Goal: Communication & Community: Answer question/provide support

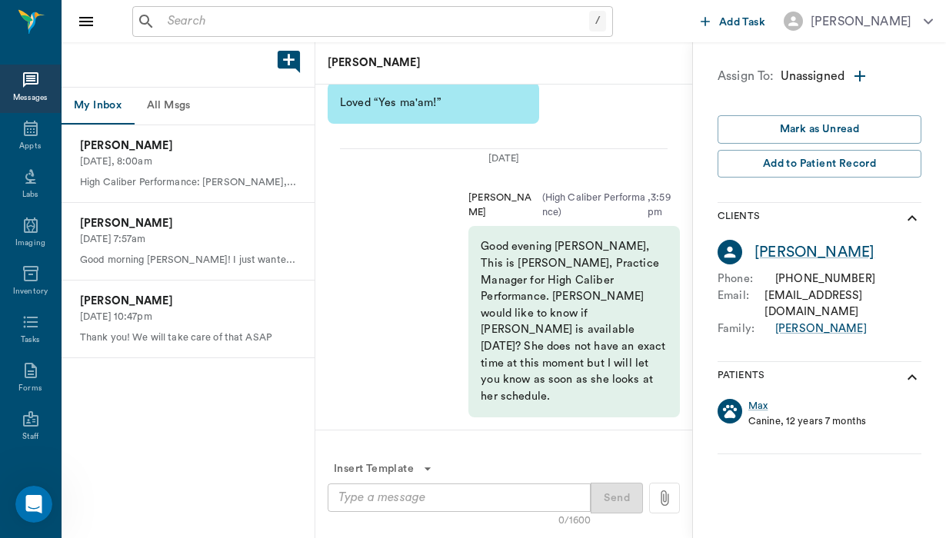
click at [175, 103] on button "All Msgs" at bounding box center [168, 106] width 69 height 37
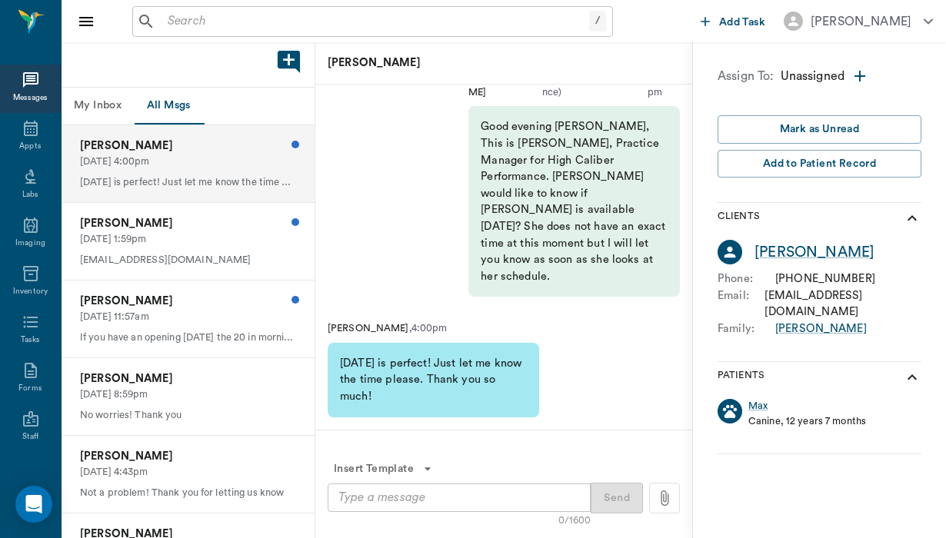
click at [222, 150] on p "[PERSON_NAME]" at bounding box center [188, 146] width 216 height 17
click at [181, 210] on div "Bailey Fischer 08/14/2025, 1:59pm Baileymf29@gmail.com" at bounding box center [188, 241] width 253 height 77
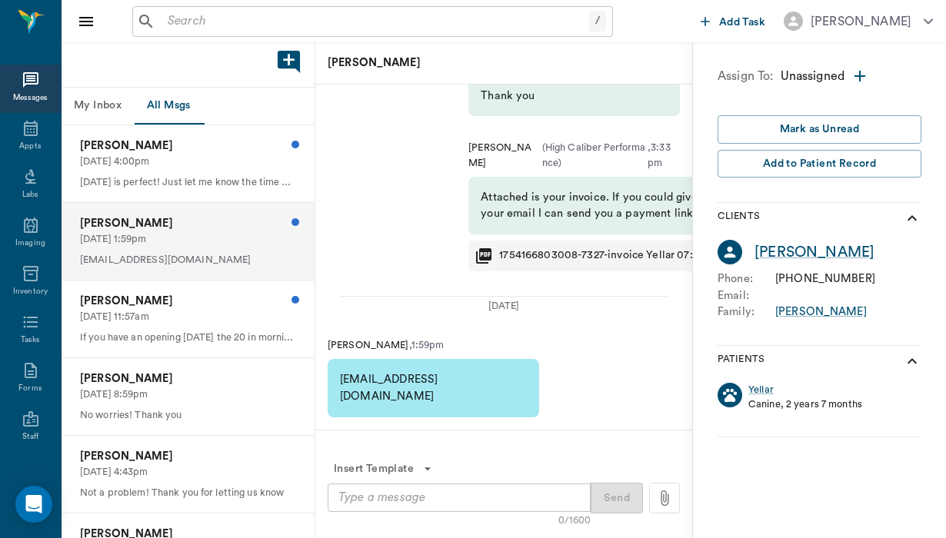
click at [214, 234] on p "[DATE] 1:59pm" at bounding box center [188, 239] width 216 height 15
click at [203, 318] on p "[DATE] 11:57am" at bounding box center [188, 317] width 216 height 15
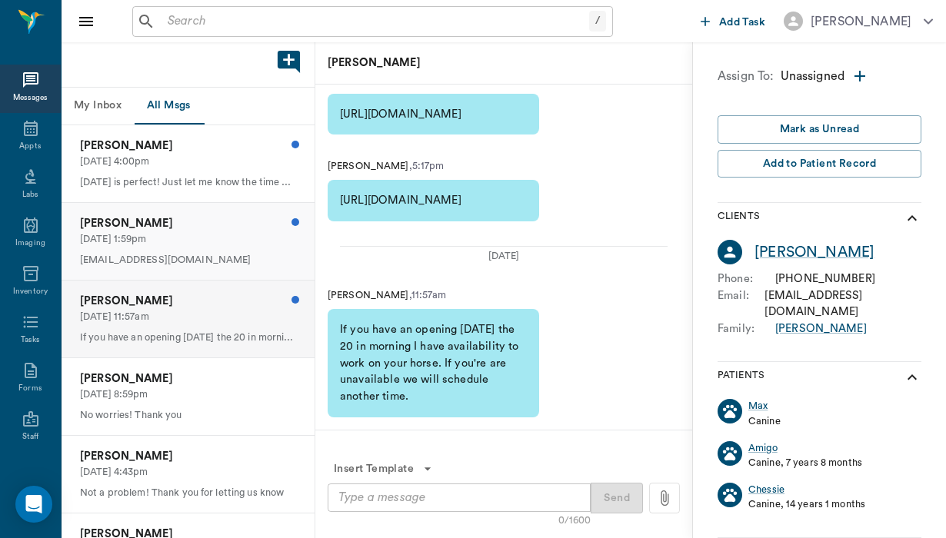
click at [231, 238] on p "[DATE] 1:59pm" at bounding box center [188, 239] width 216 height 15
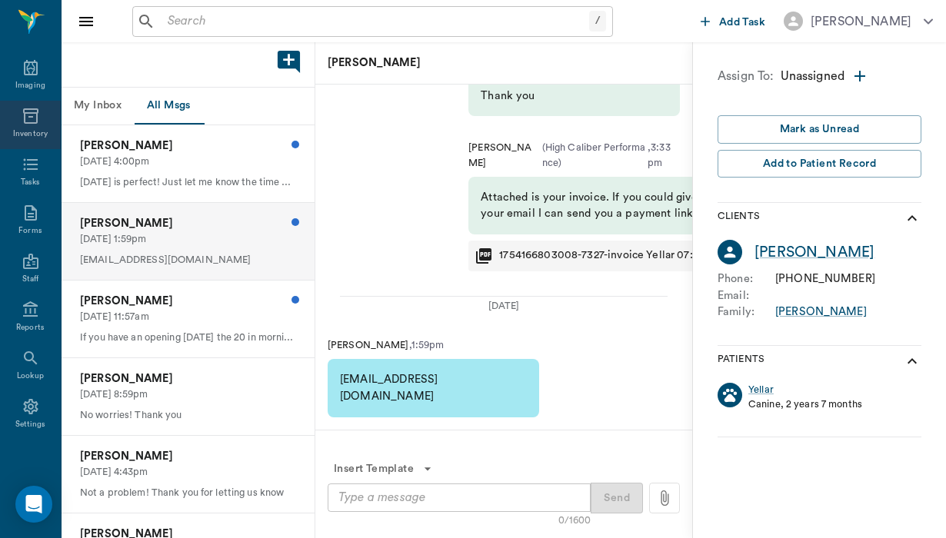
scroll to position [162, 0]
click at [201, 165] on p "08/14/2025, 4:00pm" at bounding box center [188, 162] width 216 height 15
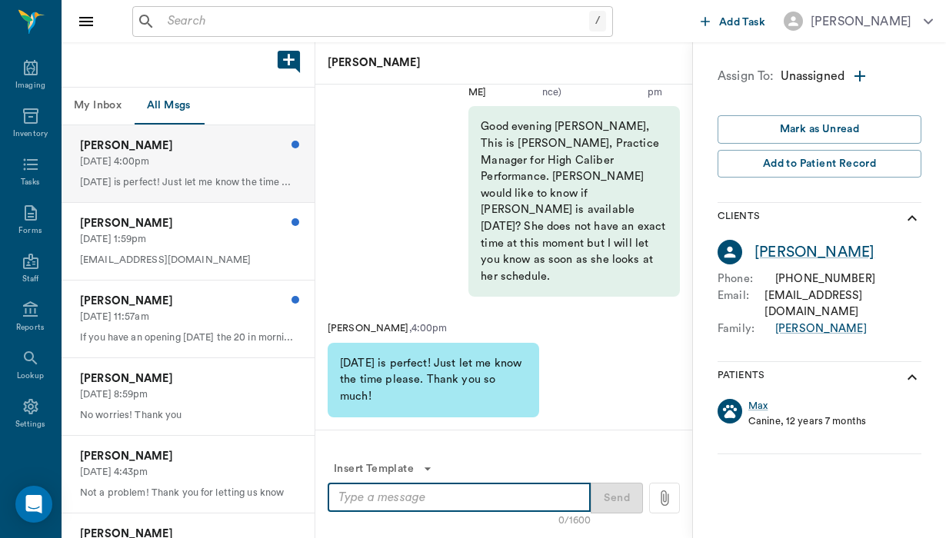
click at [344, 503] on textarea at bounding box center [458, 498] width 241 height 18
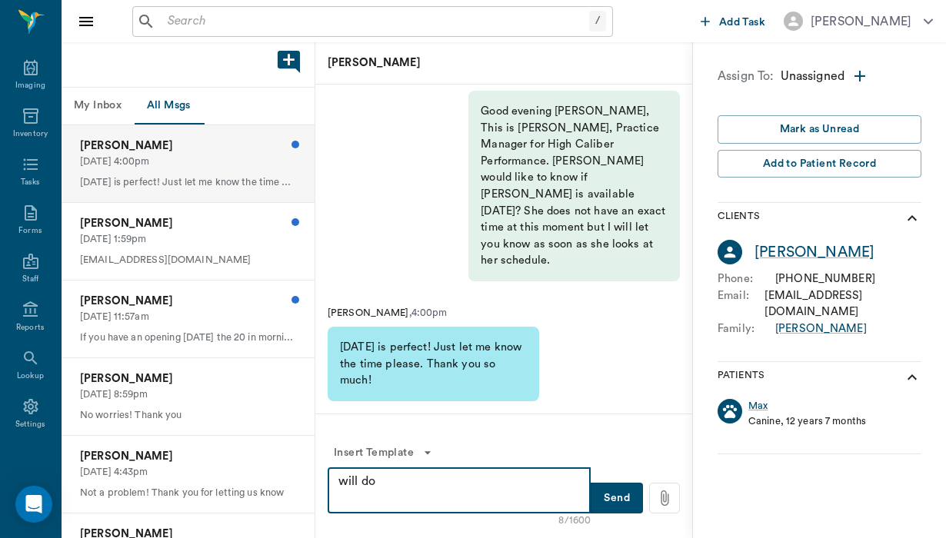
click at [344, 479] on textarea "will do" at bounding box center [458, 490] width 241 height 35
click at [395, 482] on textarea "Will do" at bounding box center [458, 490] width 241 height 35
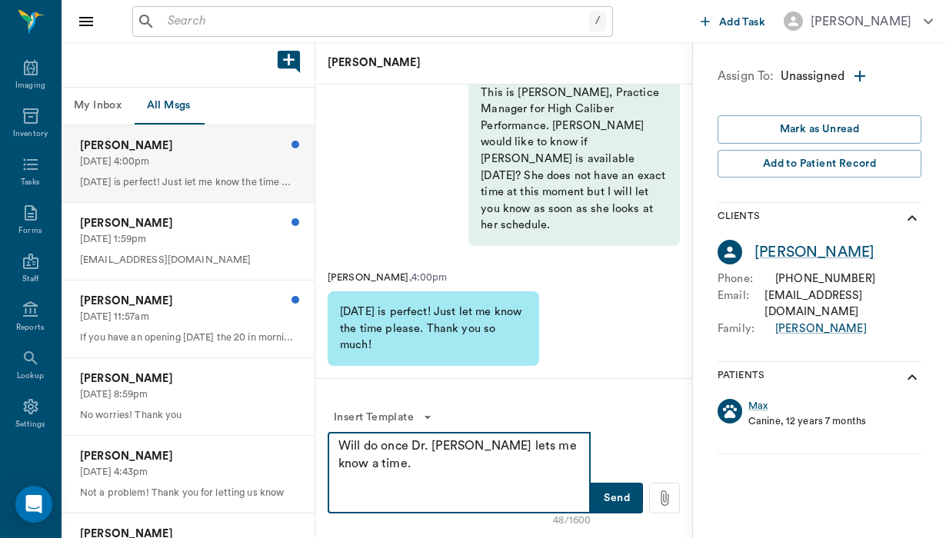
type textarea "Will do once Dr. Brittany lets me know a time."
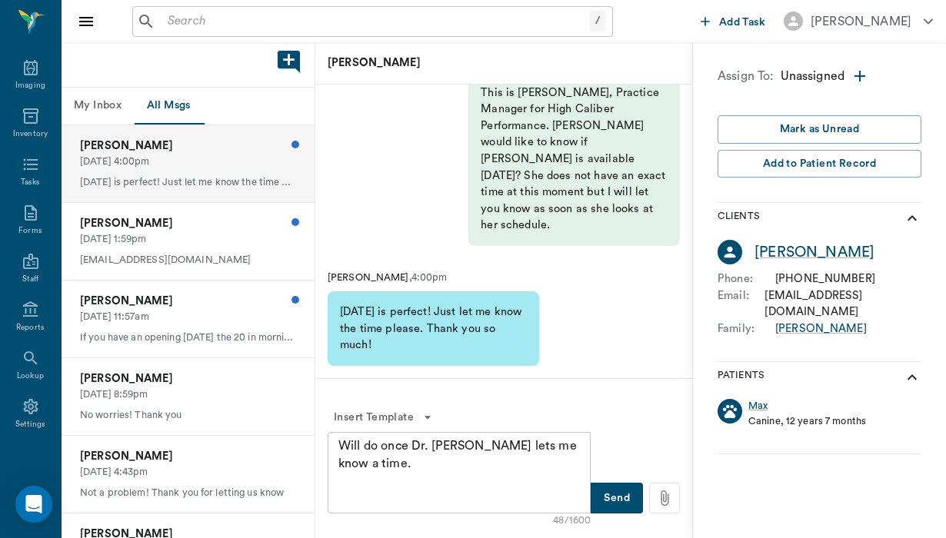
click at [614, 507] on button "Send" at bounding box center [616, 498] width 52 height 31
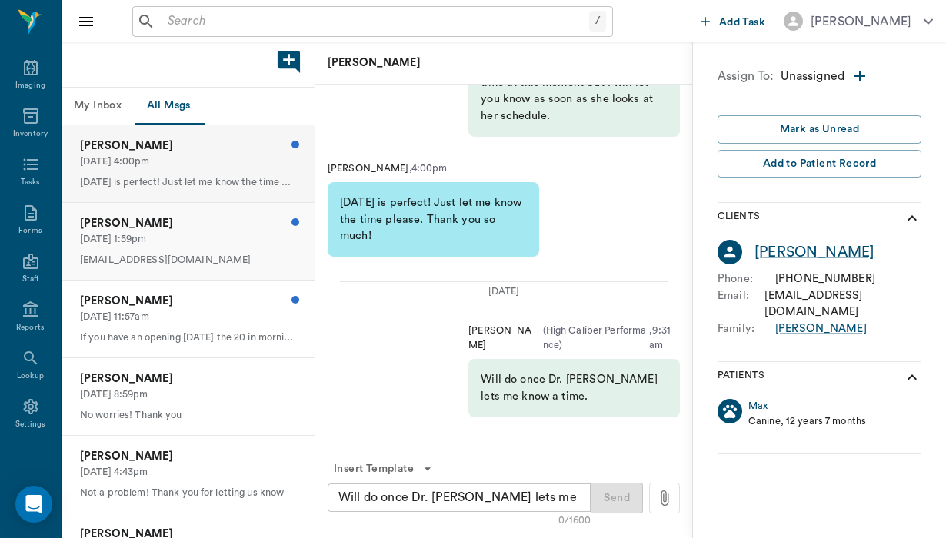
click at [244, 234] on p "[DATE] 1:59pm" at bounding box center [188, 239] width 216 height 15
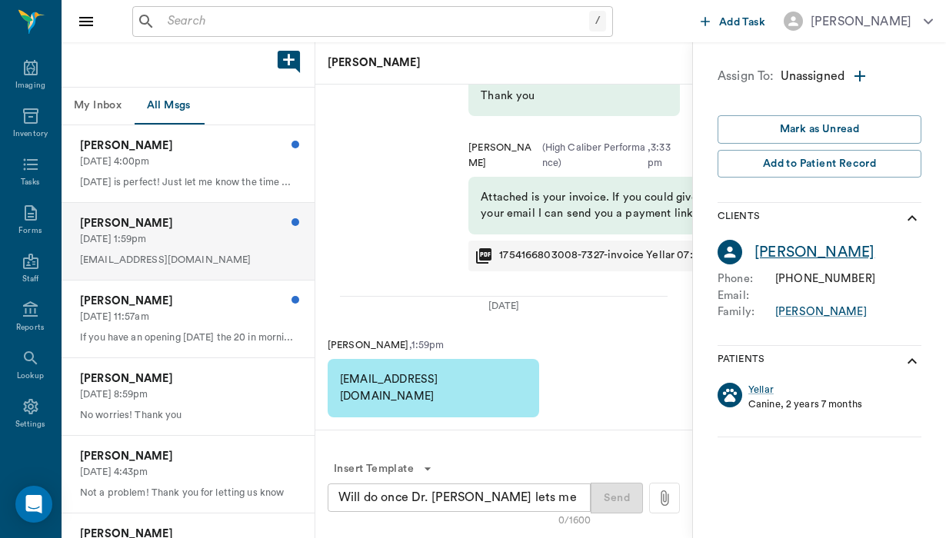
click at [790, 251] on div "[PERSON_NAME]" at bounding box center [814, 252] width 120 height 22
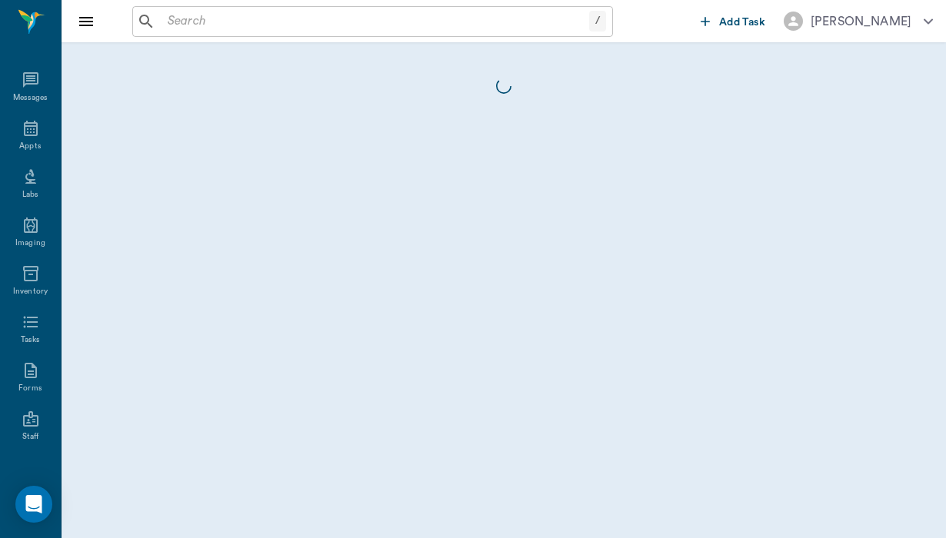
scroll to position [162, 0]
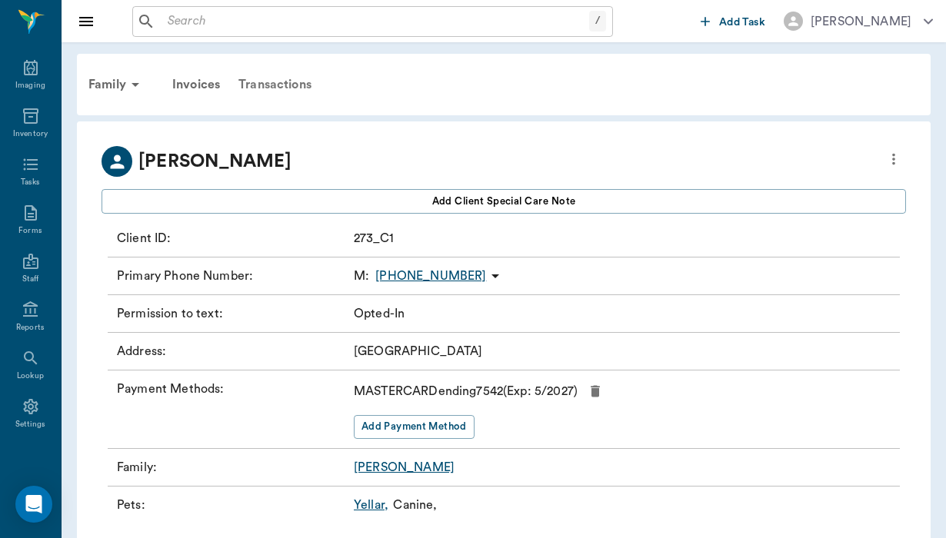
click at [295, 80] on div "Transactions" at bounding box center [274, 84] width 91 height 37
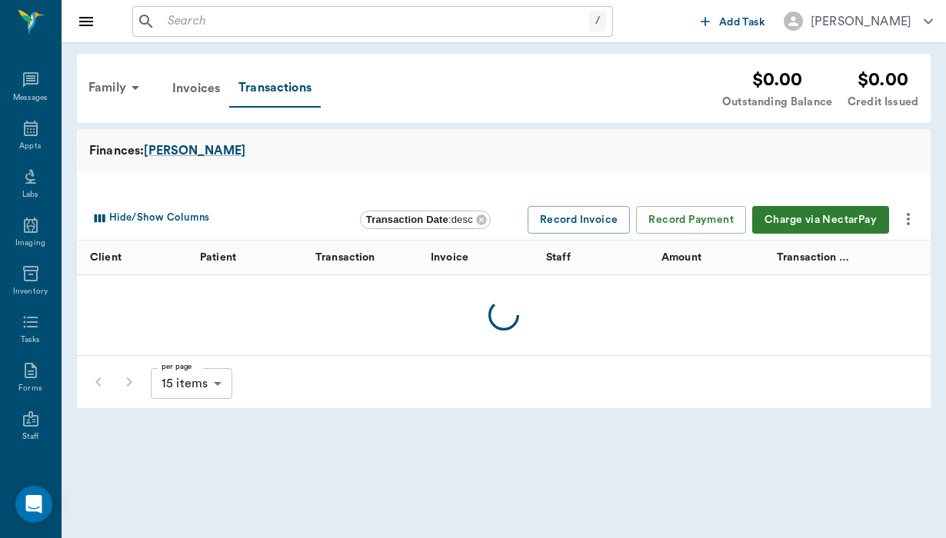
scroll to position [162, 0]
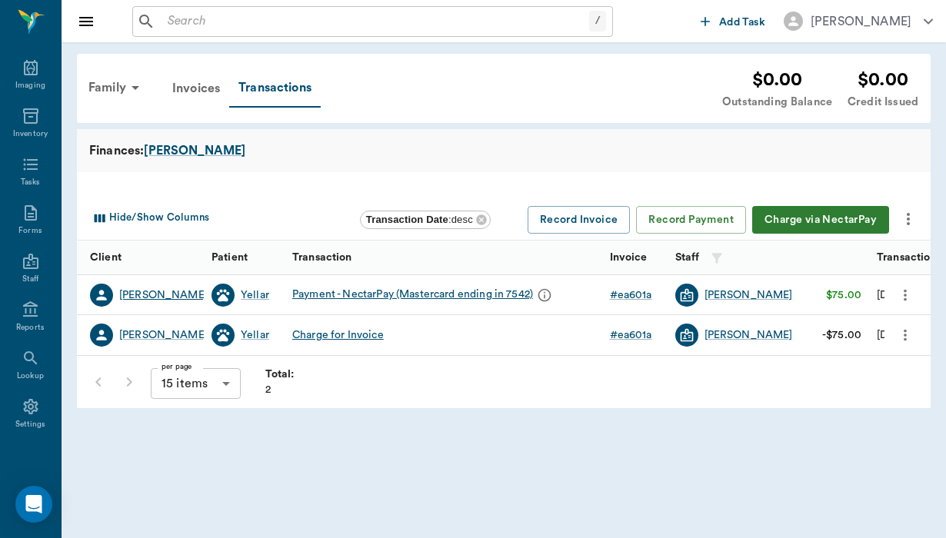
click at [164, 294] on div "[PERSON_NAME]" at bounding box center [163, 295] width 88 height 15
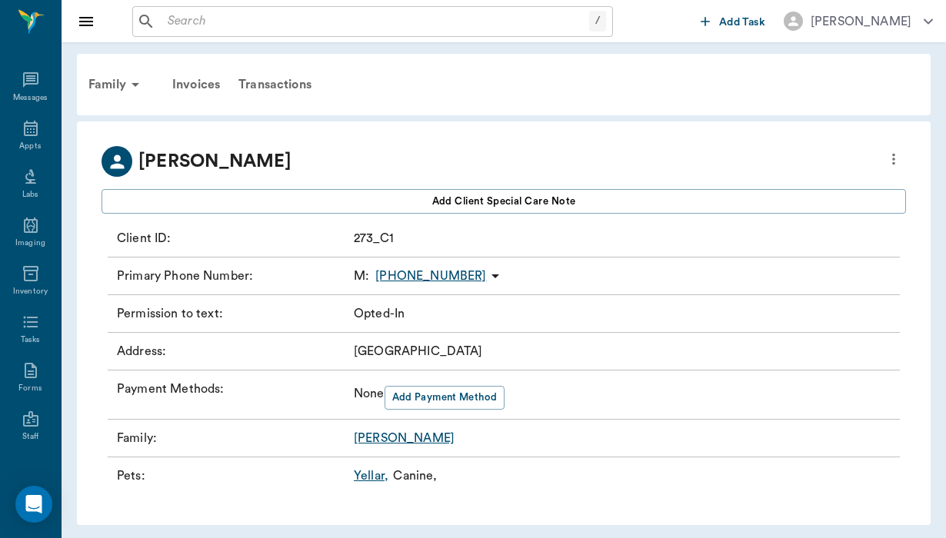
scroll to position [162, 0]
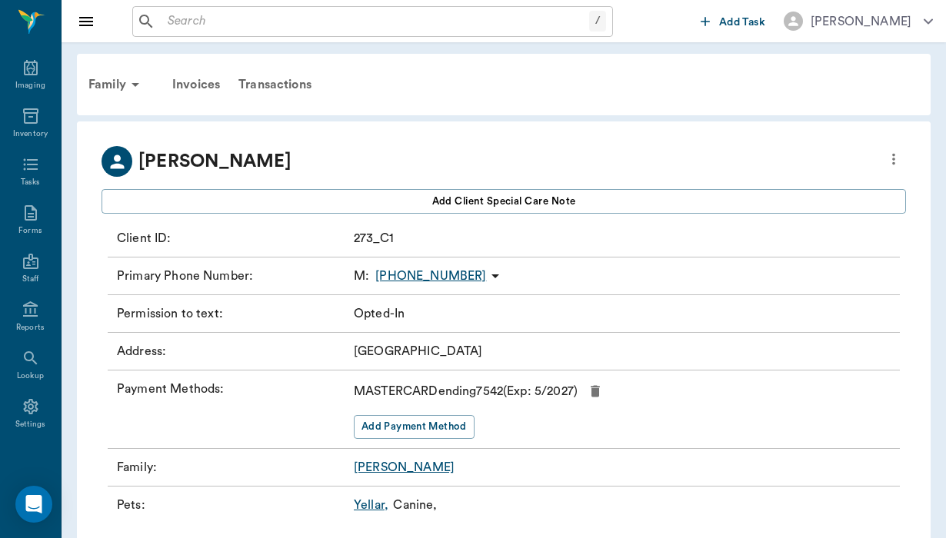
click at [906, 152] on div "Bailey Fischer Add client Special Care Note Client ID : 273_C1 Primary Phone Nu…" at bounding box center [503, 337] width 853 height 433
click at [889, 158] on icon "more" at bounding box center [893, 159] width 17 height 18
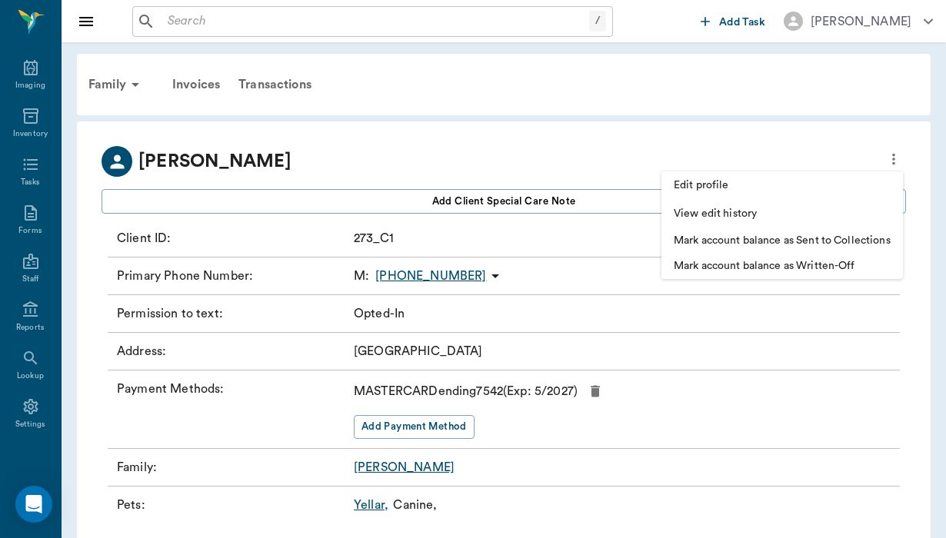
click at [743, 184] on span "Edit profile" at bounding box center [781, 186] width 217 height 16
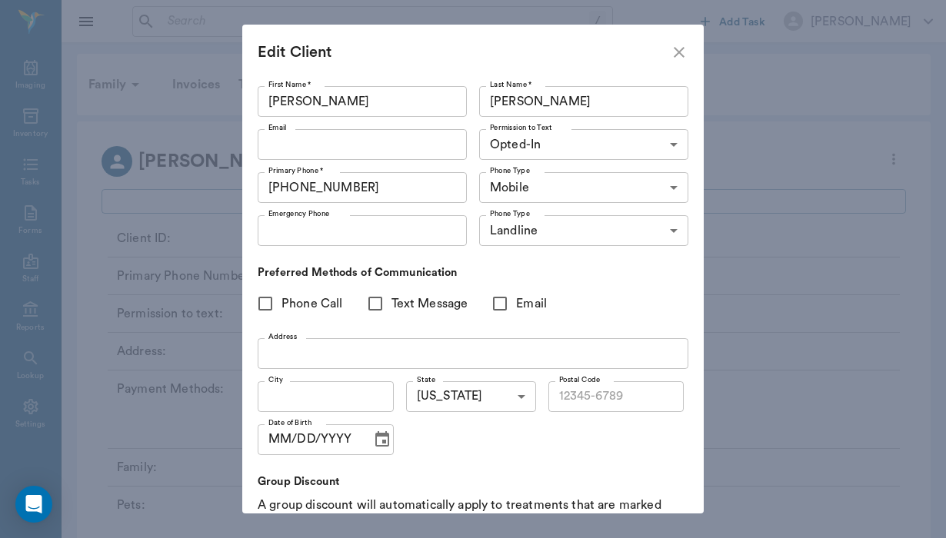
click at [670, 48] on icon "close" at bounding box center [679, 52] width 18 height 18
type input "UNKNOWN"
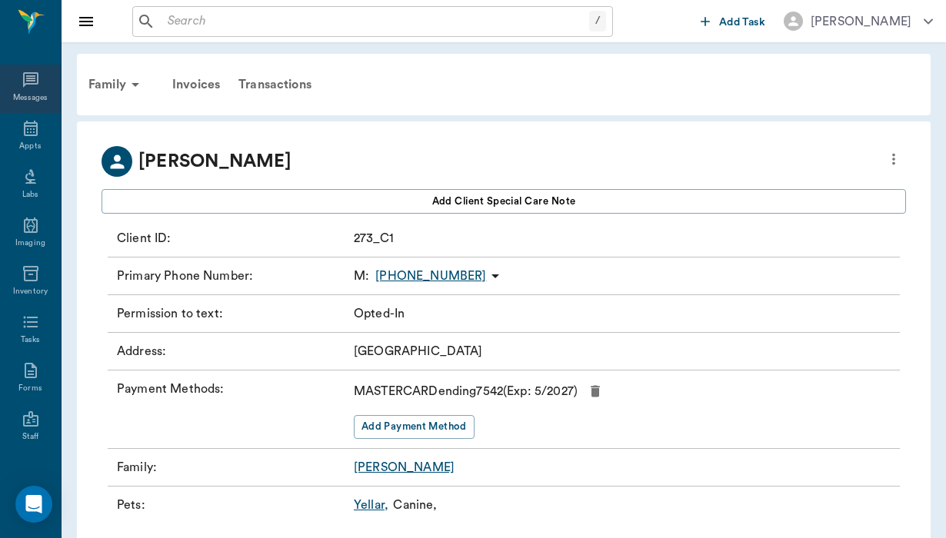
scroll to position [0, 0]
click at [34, 82] on icon at bounding box center [31, 80] width 18 height 18
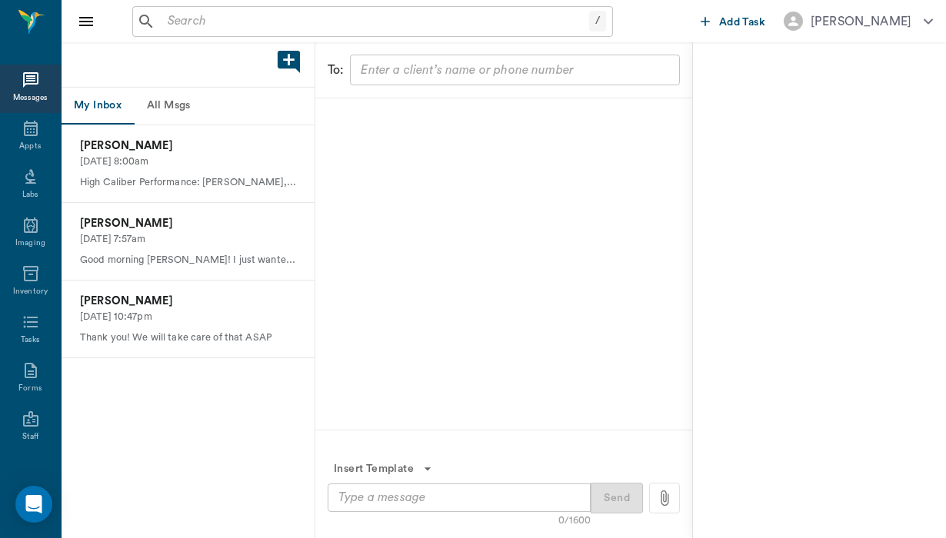
click at [203, 111] on button "All Msgs" at bounding box center [168, 106] width 69 height 37
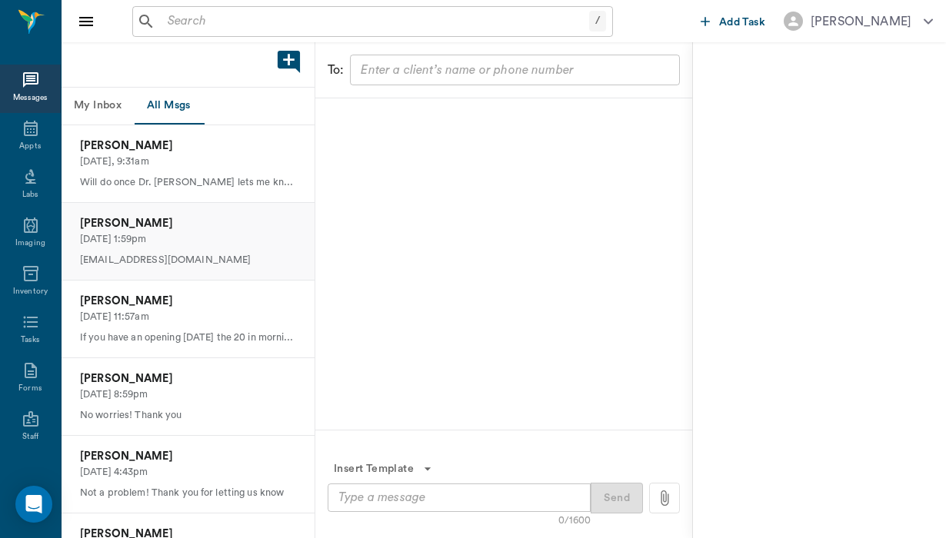
click at [184, 225] on p "[PERSON_NAME]" at bounding box center [188, 223] width 216 height 17
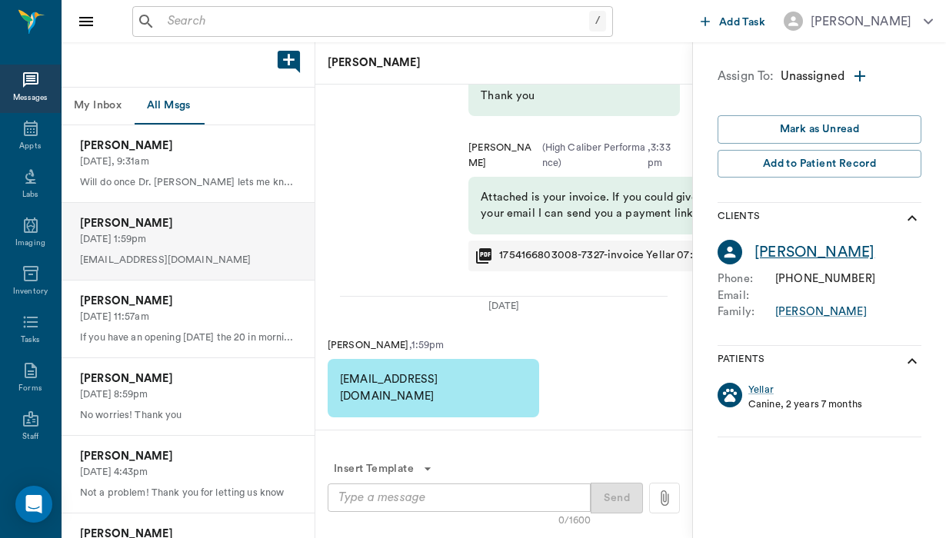
click at [811, 248] on div "[PERSON_NAME]" at bounding box center [814, 252] width 120 height 22
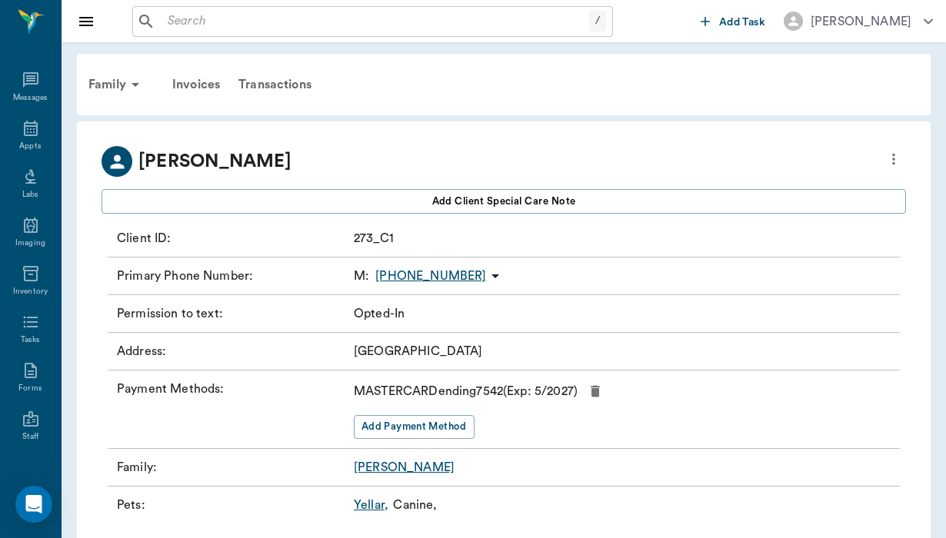
click at [885, 166] on icon "more" at bounding box center [893, 159] width 17 height 18
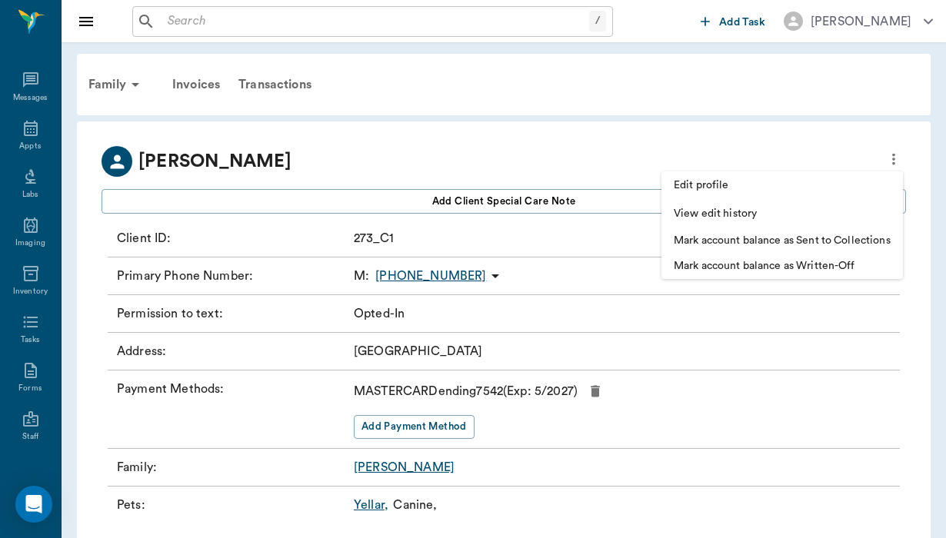
click at [768, 181] on span "Edit profile" at bounding box center [781, 186] width 217 height 16
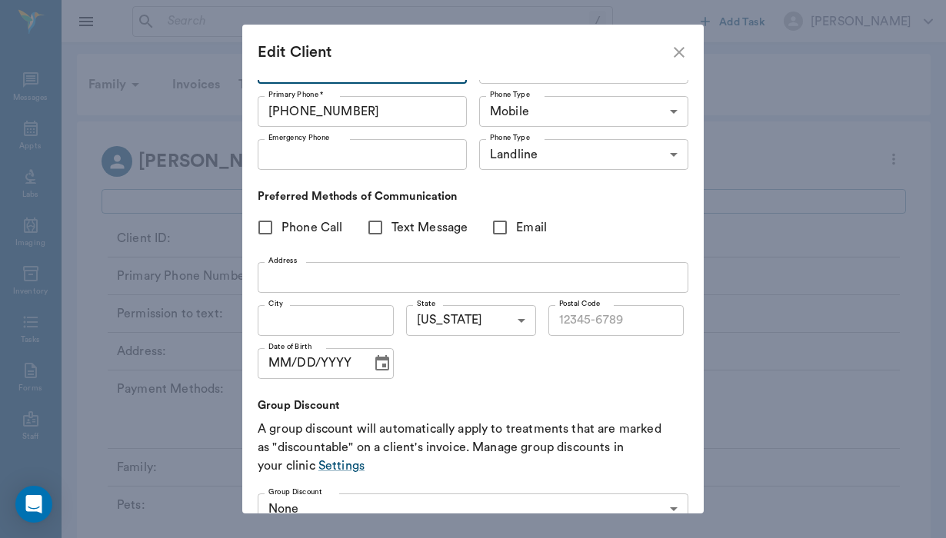
scroll to position [94, 0]
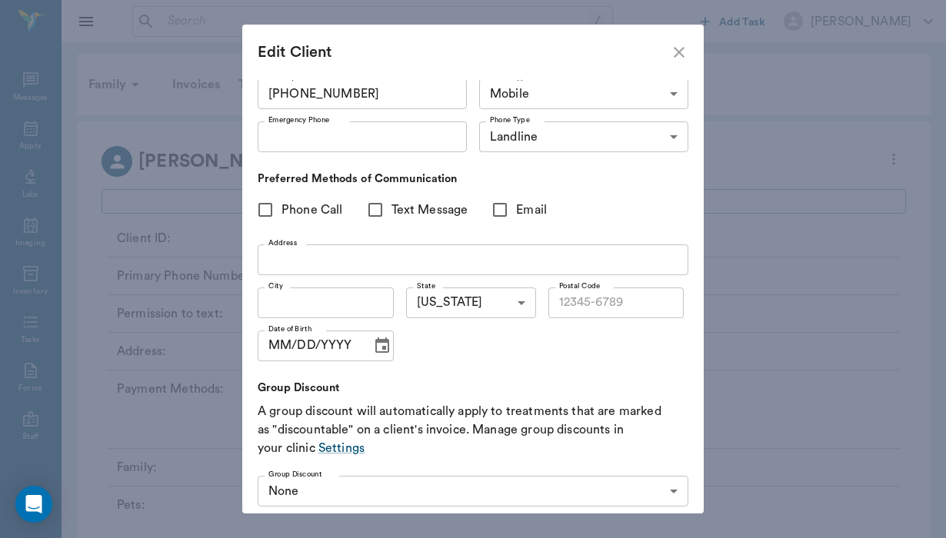
type input "baileymf29@gmail.com"
click at [262, 208] on input "Phone Call" at bounding box center [265, 210] width 32 height 32
checkbox input "true"
click at [376, 212] on input "Text Message" at bounding box center [375, 210] width 32 height 32
checkbox input "true"
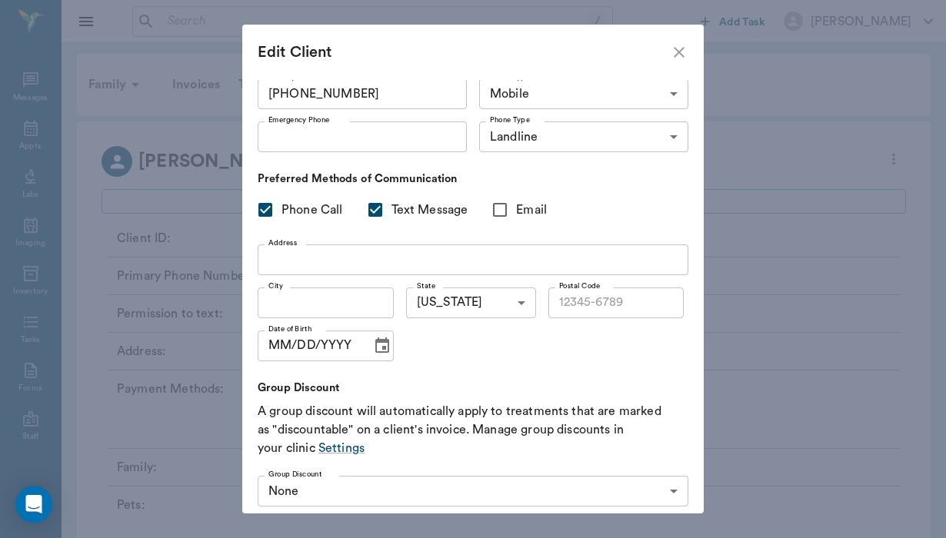
click at [503, 210] on input "Email" at bounding box center [500, 210] width 32 height 32
checkbox input "true"
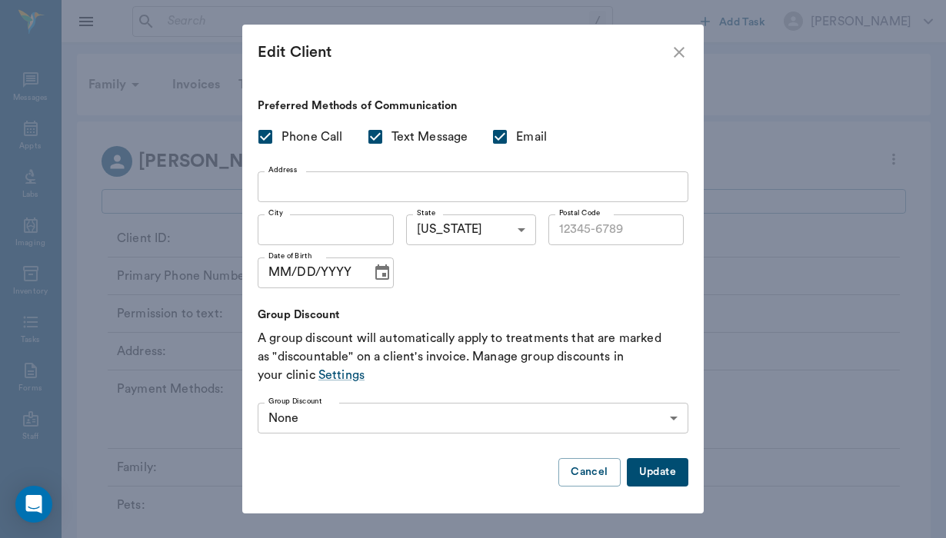
scroll to position [166, 0]
click at [667, 470] on button "Update" at bounding box center [658, 473] width 62 height 28
type input "UNKNOWN"
checkbox input "false"
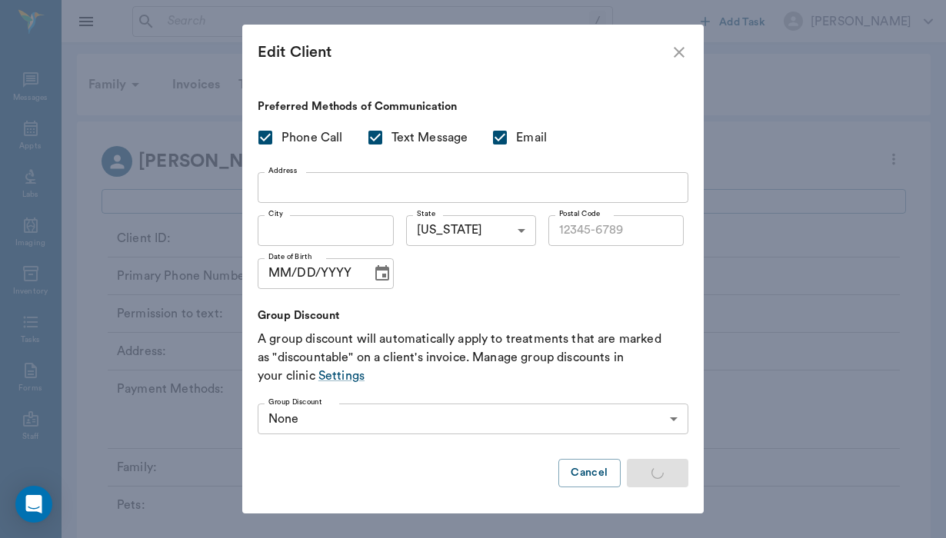
checkbox input "false"
type input "OPT_IN"
checkbox input "true"
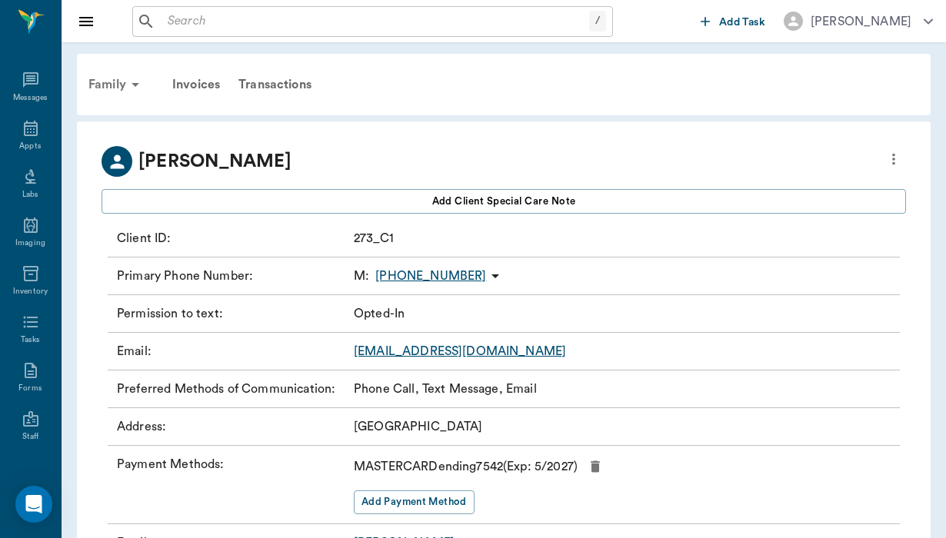
click at [99, 94] on div "Family" at bounding box center [116, 84] width 75 height 37
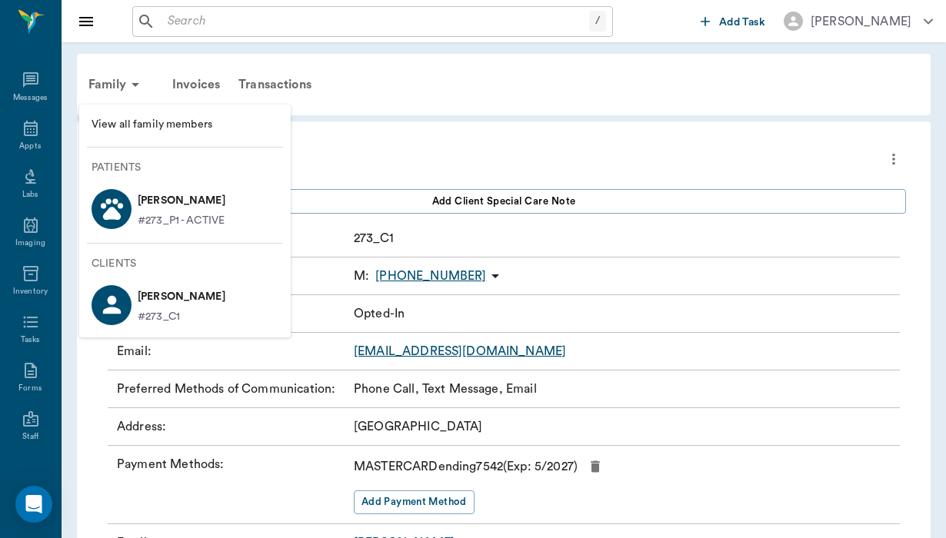
click at [166, 201] on p "Yellar Fischer" at bounding box center [182, 200] width 88 height 25
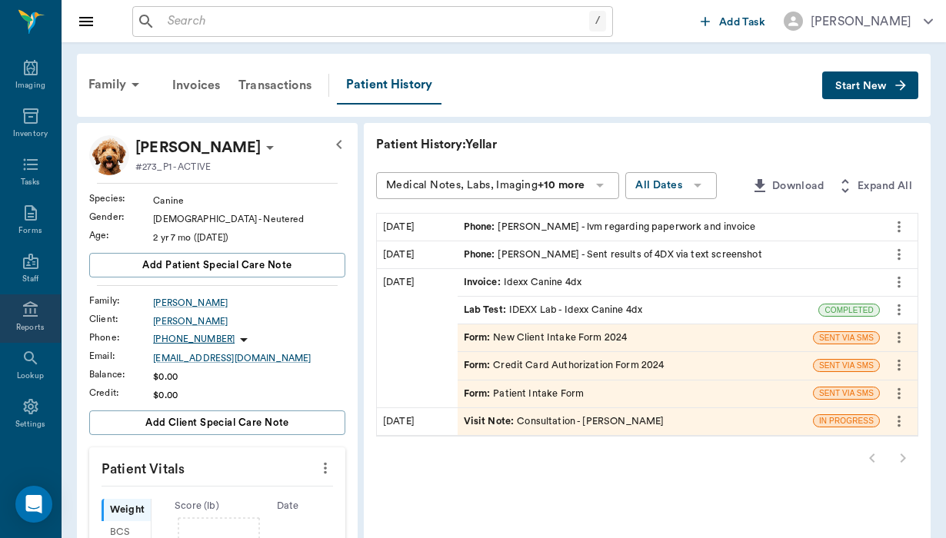
scroll to position [162, 0]
click at [26, 365] on icon at bounding box center [31, 358] width 18 height 18
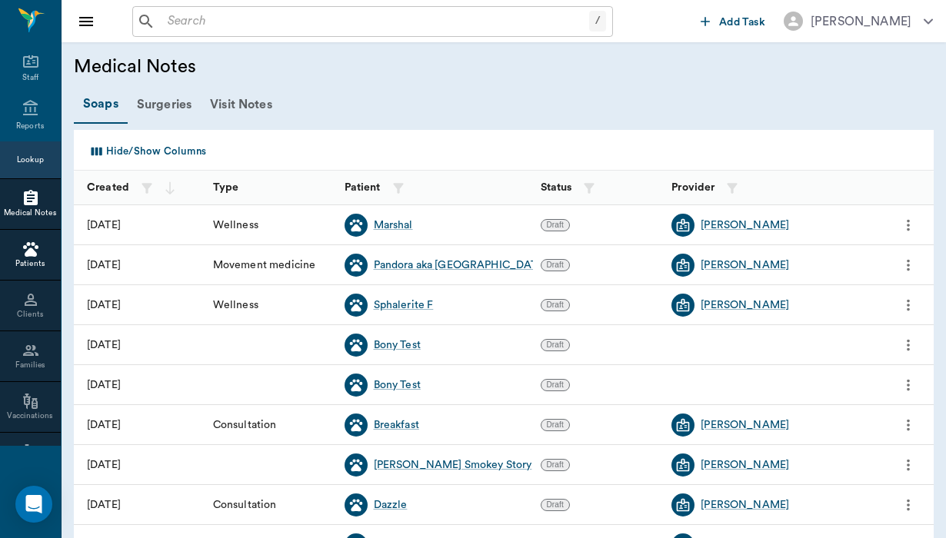
scroll to position [373, 0]
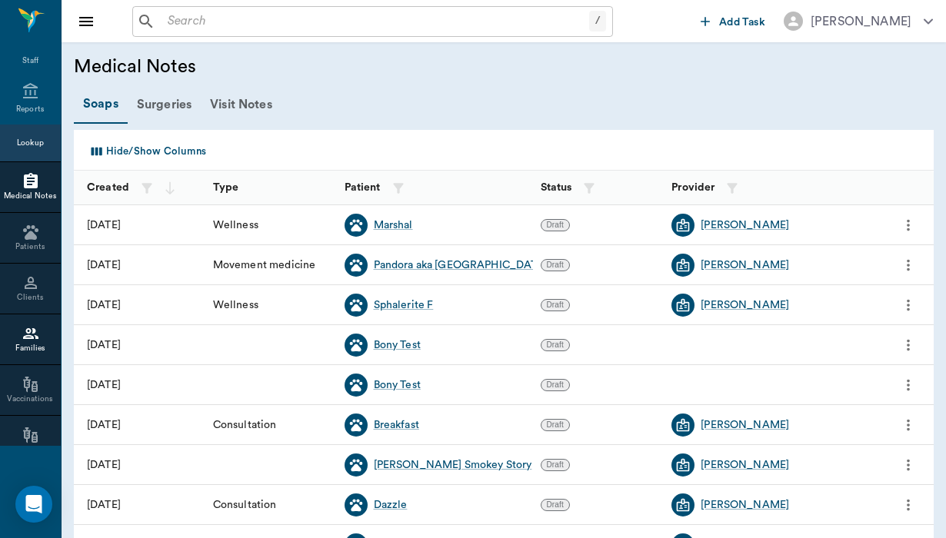
click at [47, 343] on div at bounding box center [30, 333] width 61 height 18
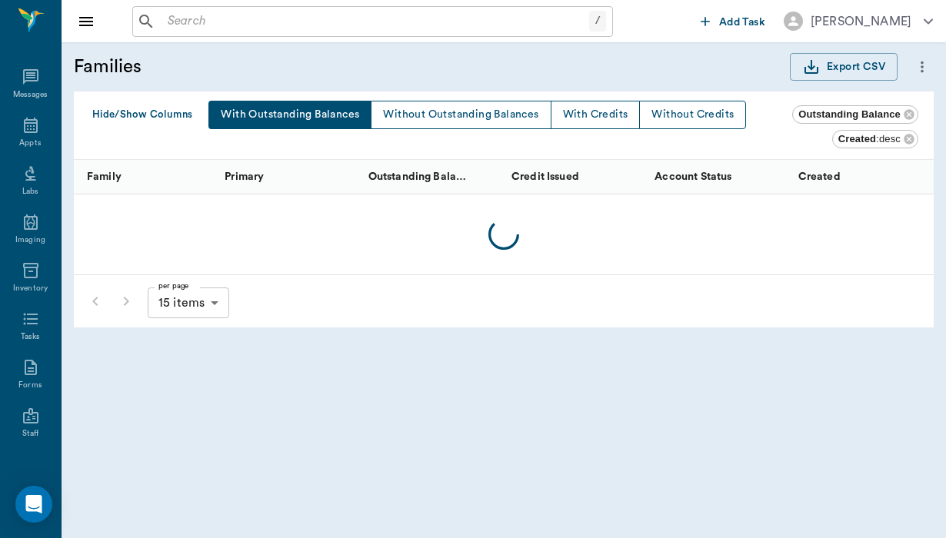
scroll to position [373, 0]
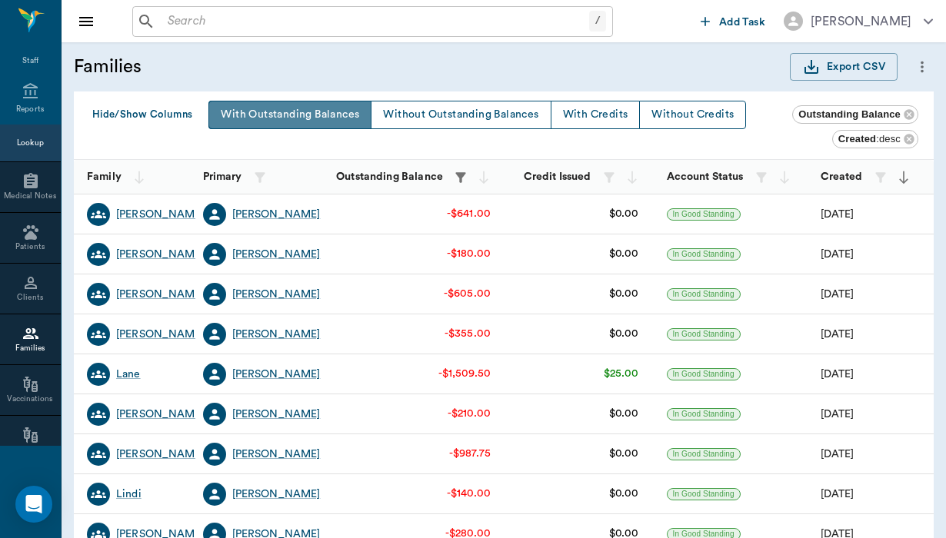
click at [317, 118] on button "With Outstanding Balances" at bounding box center [289, 115] width 163 height 28
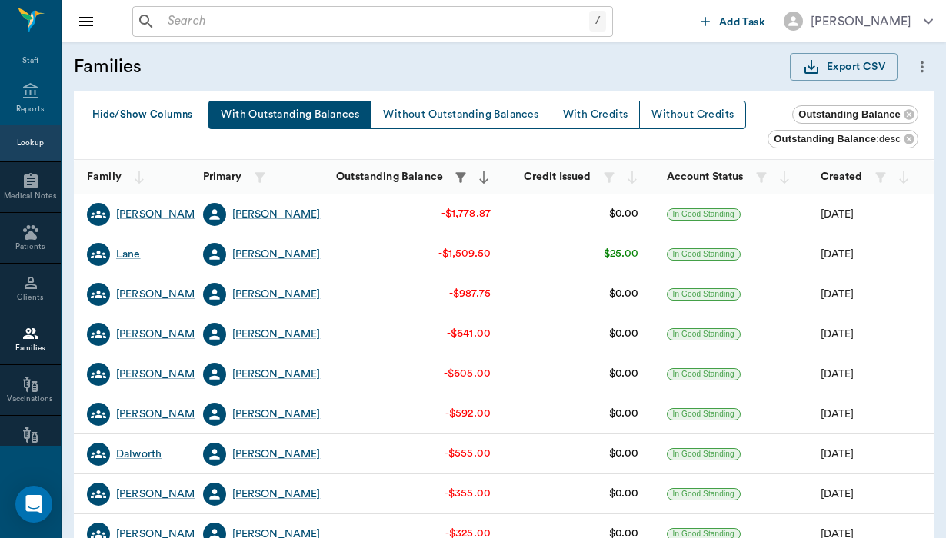
click at [176, 19] on input "text" at bounding box center [374, 22] width 427 height 22
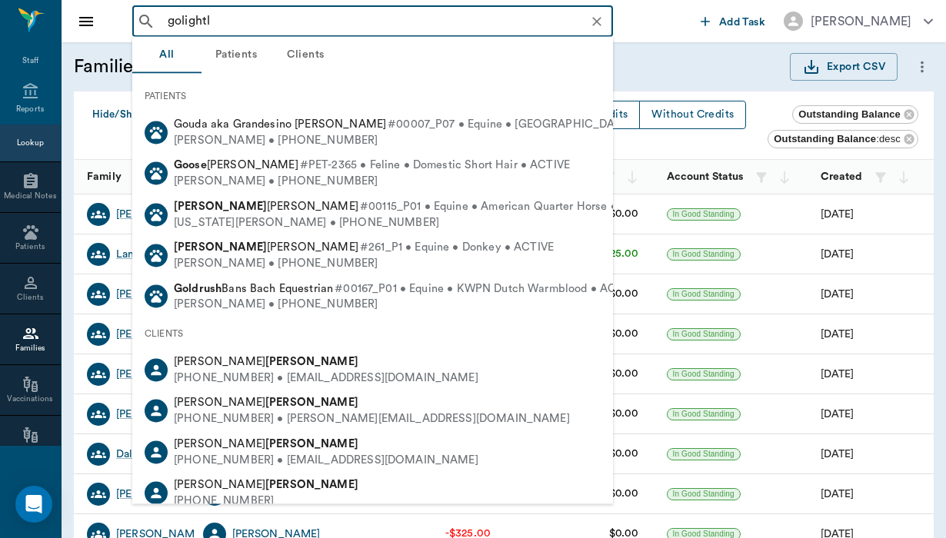
type input "golightly"
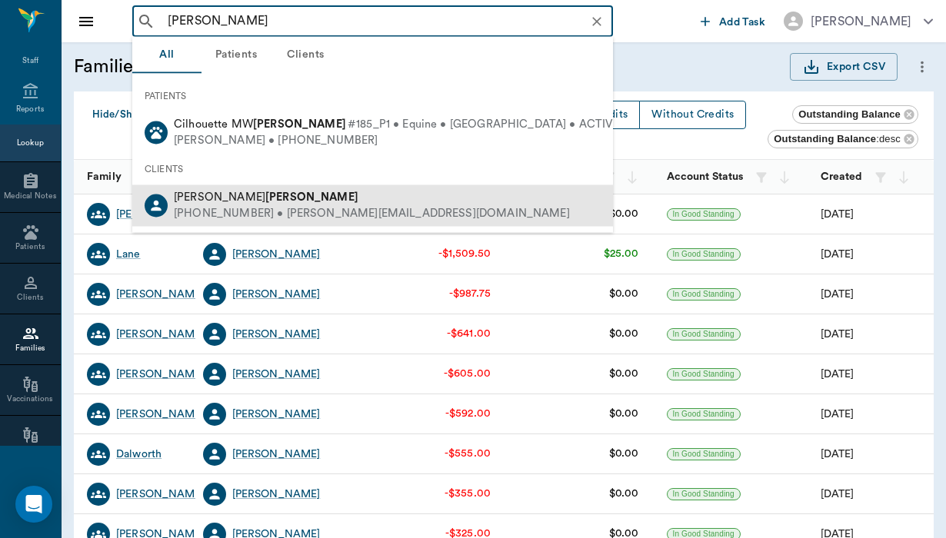
click at [265, 191] on b "Golightly" at bounding box center [311, 197] width 93 height 12
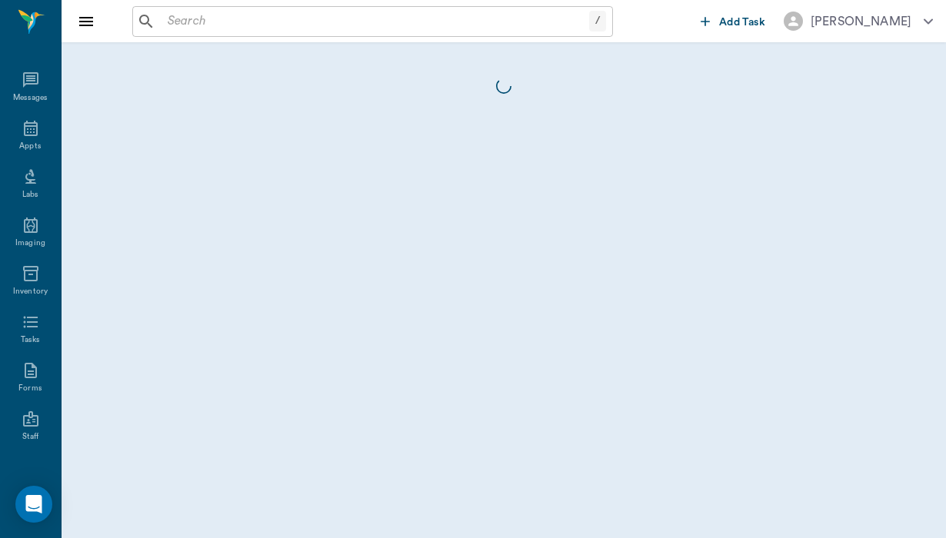
scroll to position [162, 0]
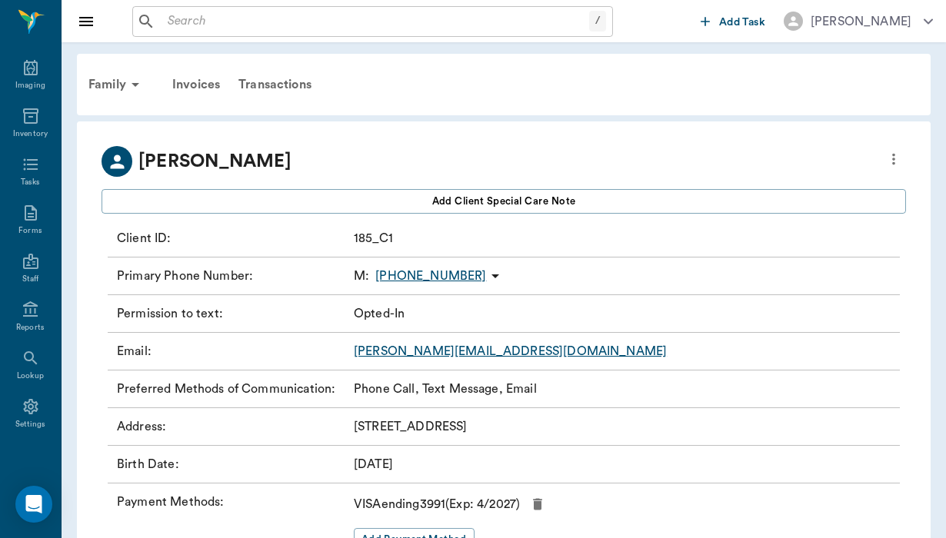
click at [291, 82] on div "Transactions" at bounding box center [274, 84] width 91 height 37
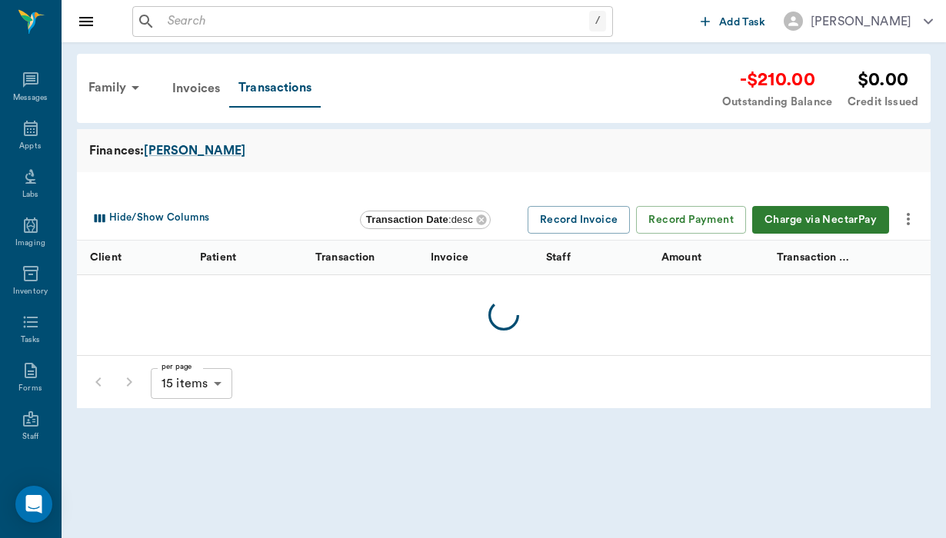
scroll to position [162, 0]
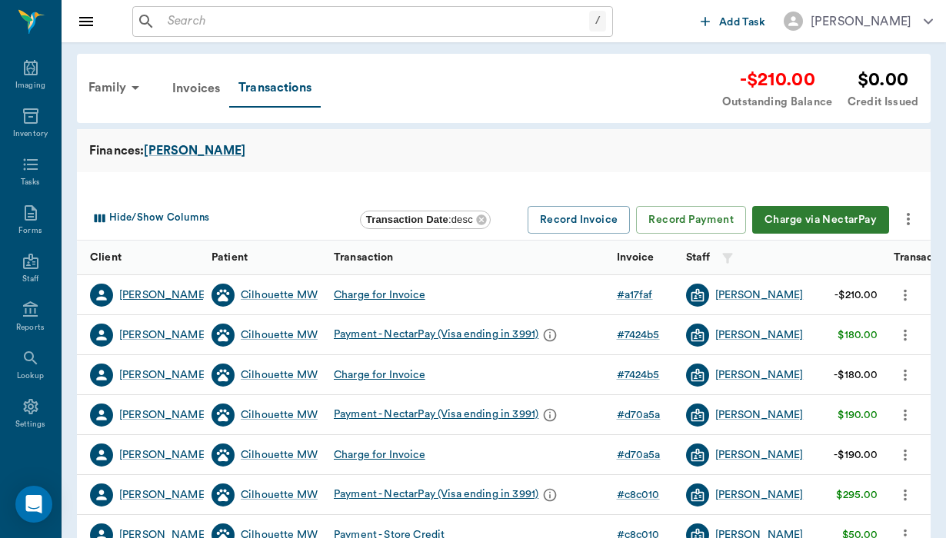
click at [158, 300] on div "Lori Golightly" at bounding box center [163, 295] width 88 height 15
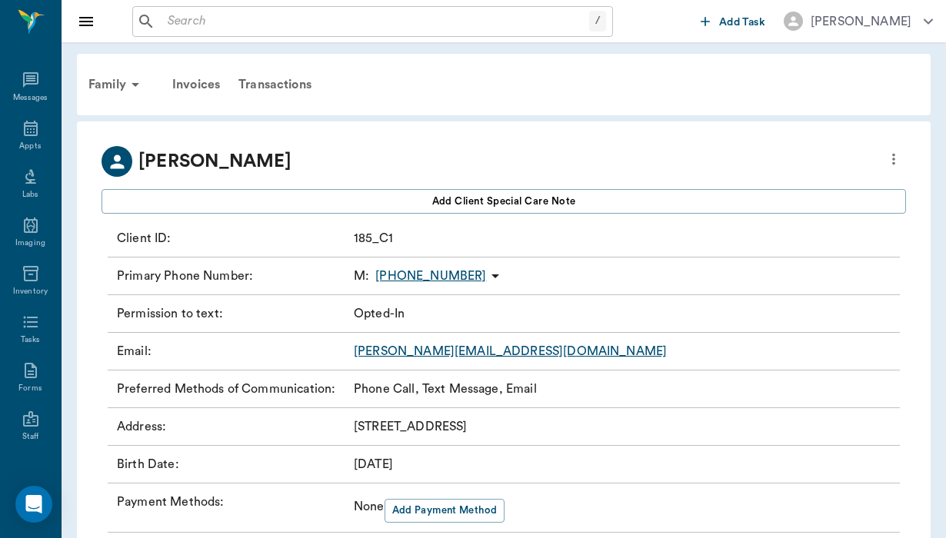
scroll to position [162, 0]
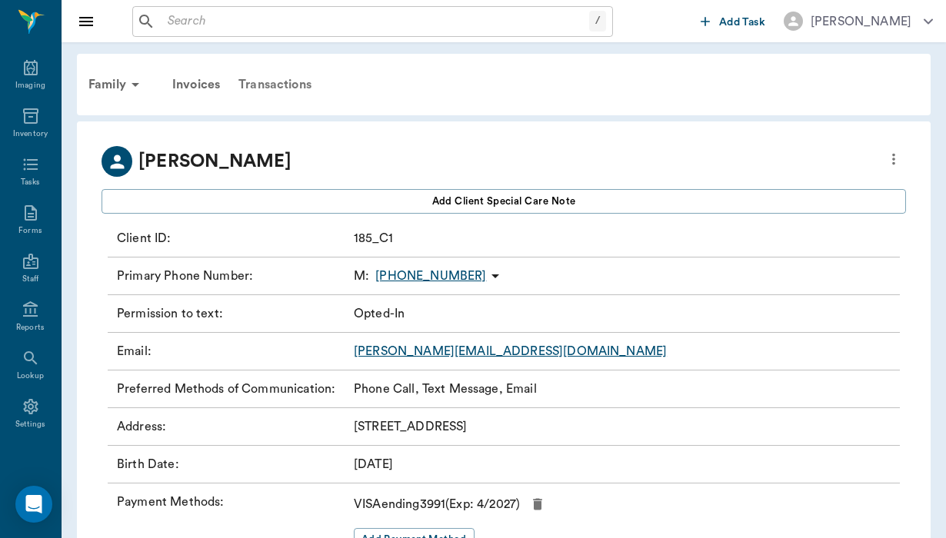
click at [298, 92] on div "Transactions" at bounding box center [274, 84] width 91 height 37
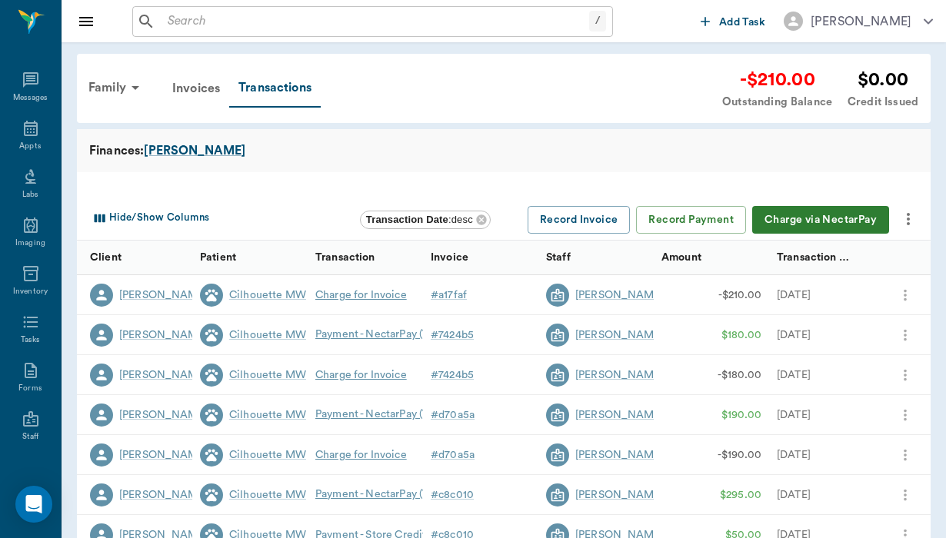
scroll to position [162, 0]
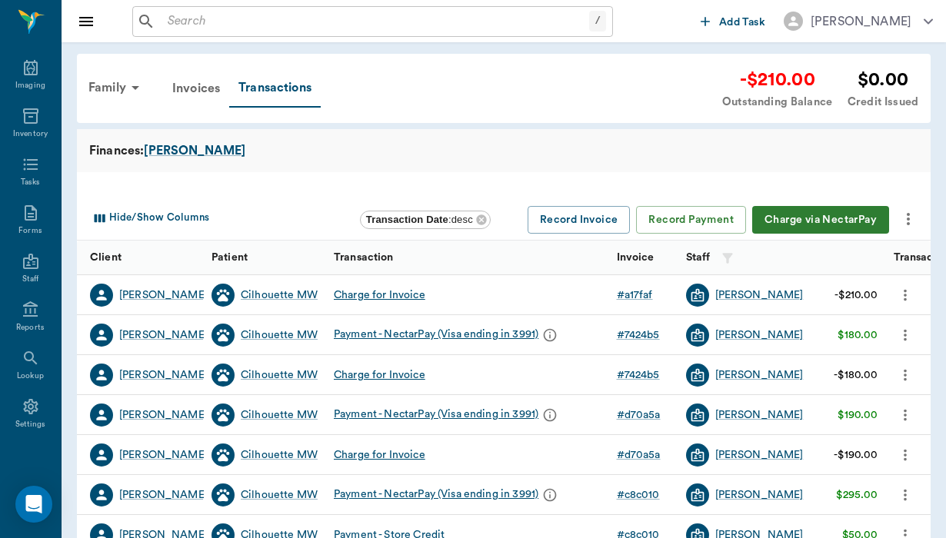
click at [846, 206] on button "Charge via NectarPay" at bounding box center [820, 220] width 137 height 28
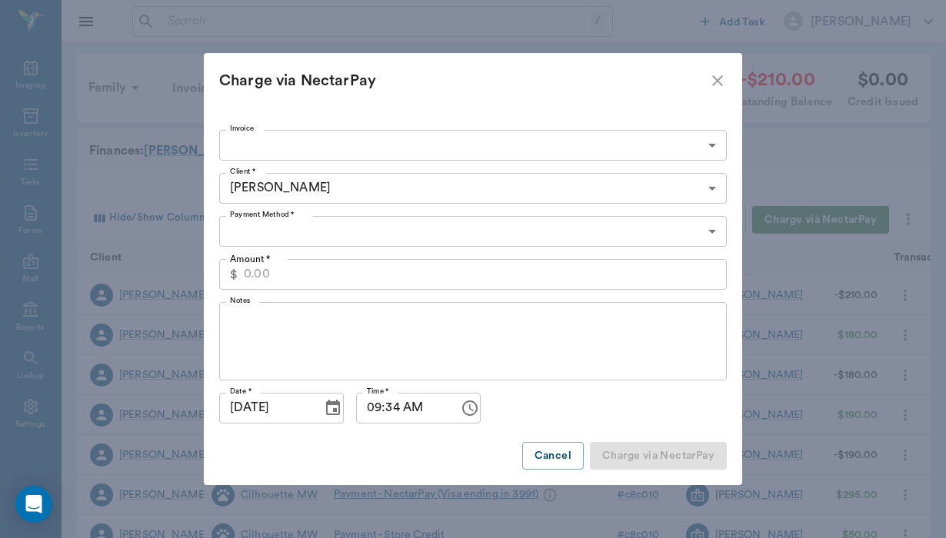
type input "CREDIT_CARDS_ON_FILE"
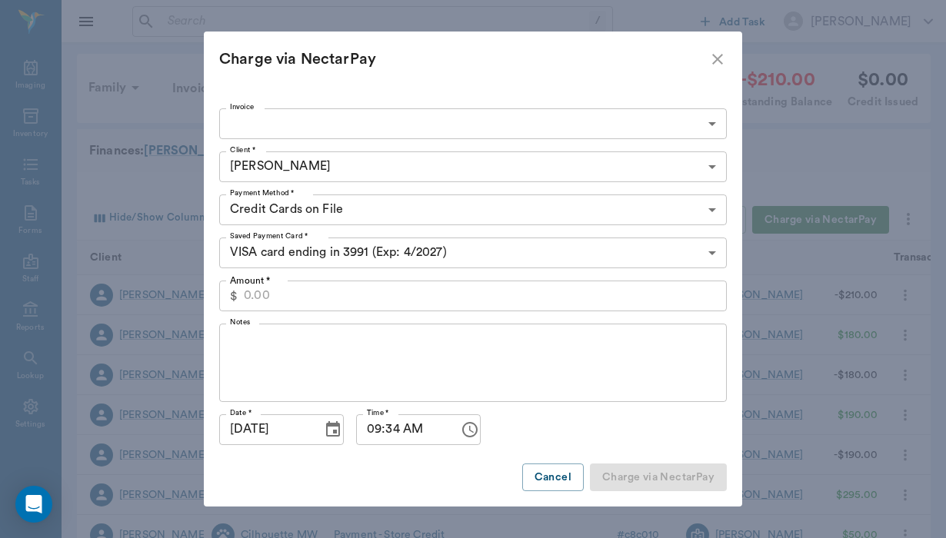
click at [362, 129] on body "/ ​ Add Task Helen Newsham Nectar Messages Appts Labs Imaging Inventory Tasks F…" at bounding box center [473, 473] width 946 height 946
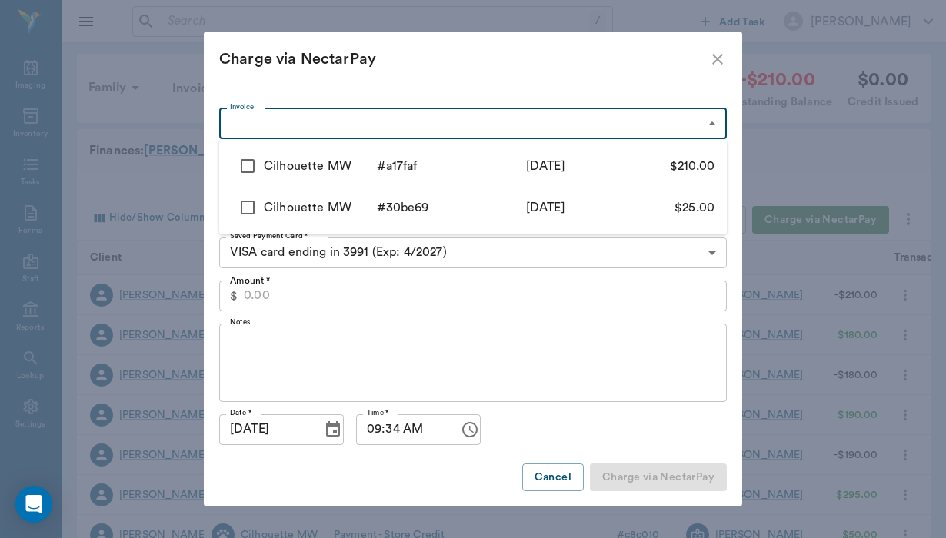
click at [241, 163] on input "checkbox" at bounding box center [247, 166] width 32 height 32
checkbox input "true"
type input "6897a639f1a23fffe5a17faf"
type input "210.00"
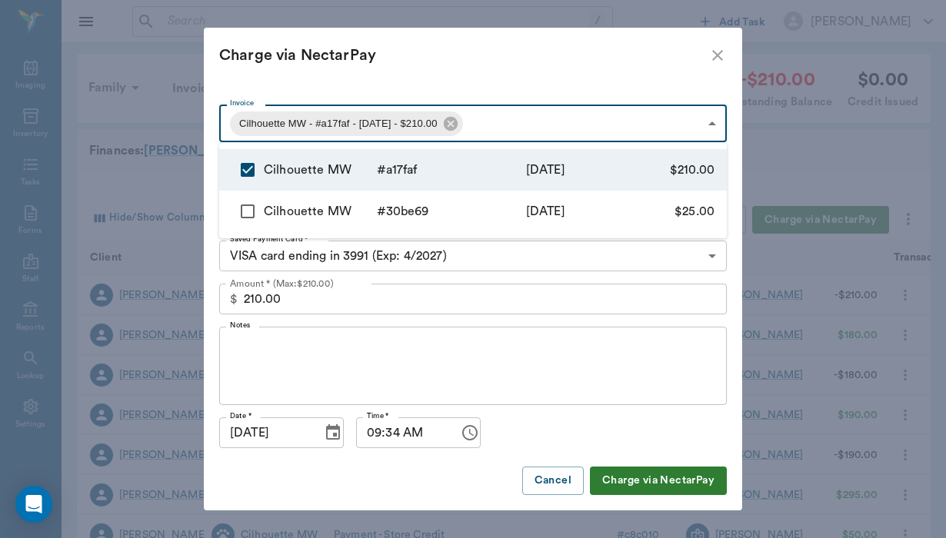
click at [238, 349] on div at bounding box center [473, 269] width 946 height 538
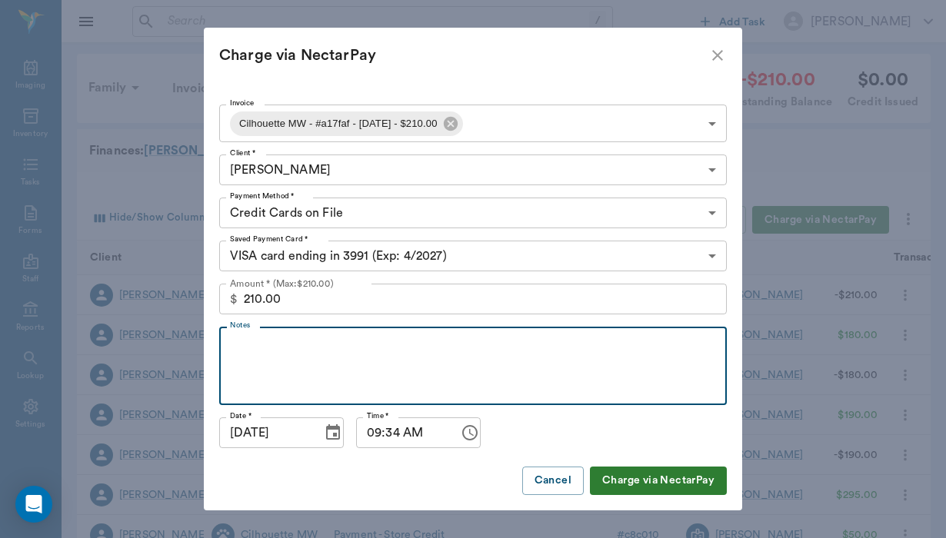
click at [238, 349] on textarea "Notes" at bounding box center [473, 366] width 486 height 53
type textarea "permission to charge card given by email 08/14/25"
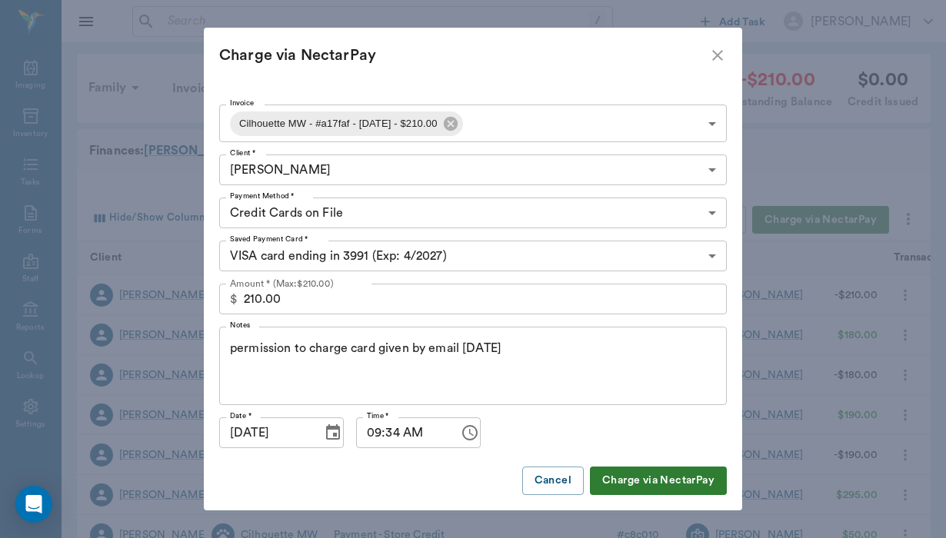
click at [676, 481] on button "Charge via NectarPay" at bounding box center [658, 481] width 137 height 28
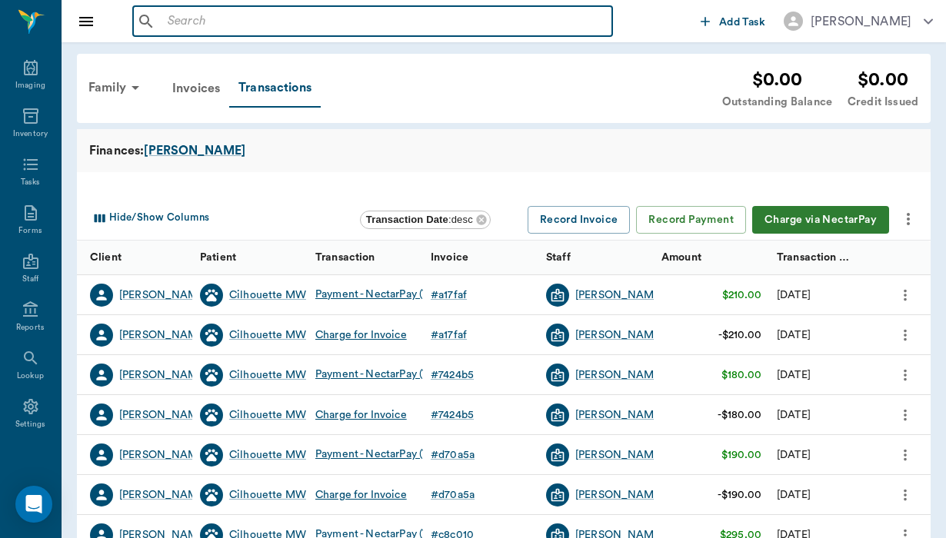
click at [190, 21] on input "text" at bounding box center [383, 22] width 444 height 22
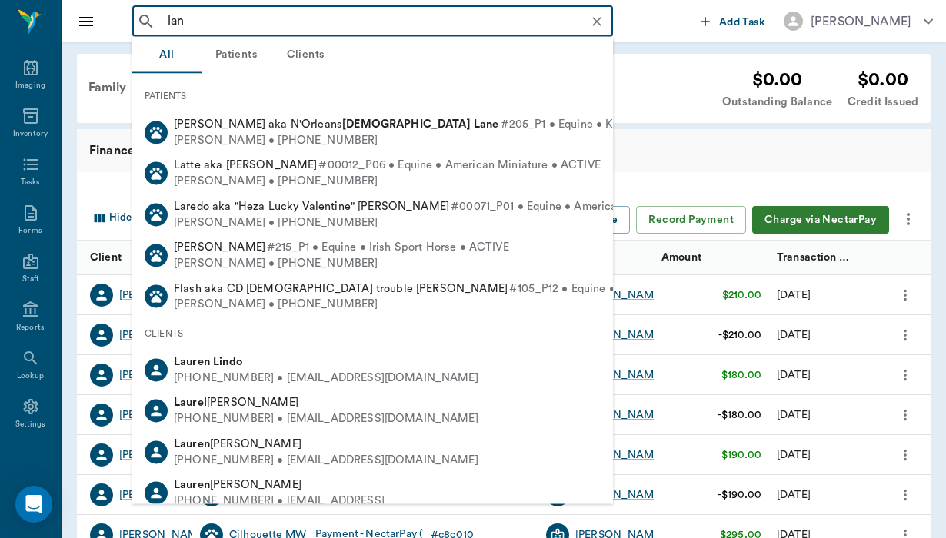
type input "lane"
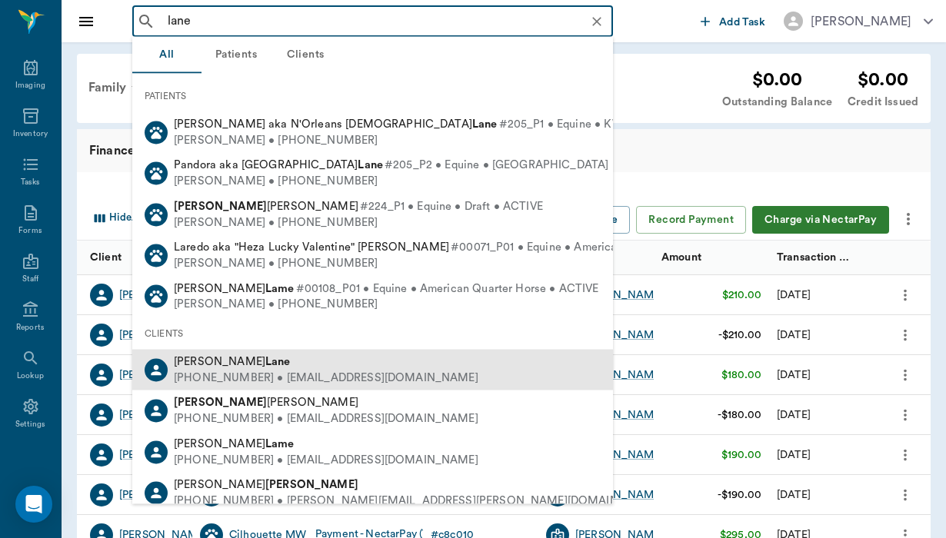
click at [261, 350] on div "Susan Lane (713) 503-8315 • susanshiba@gmail.com" at bounding box center [372, 370] width 480 height 41
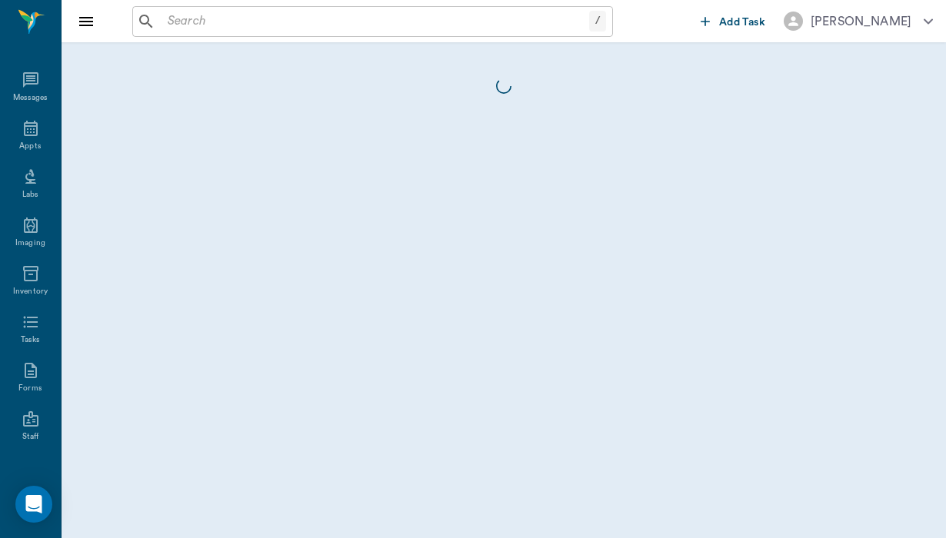
scroll to position [162, 0]
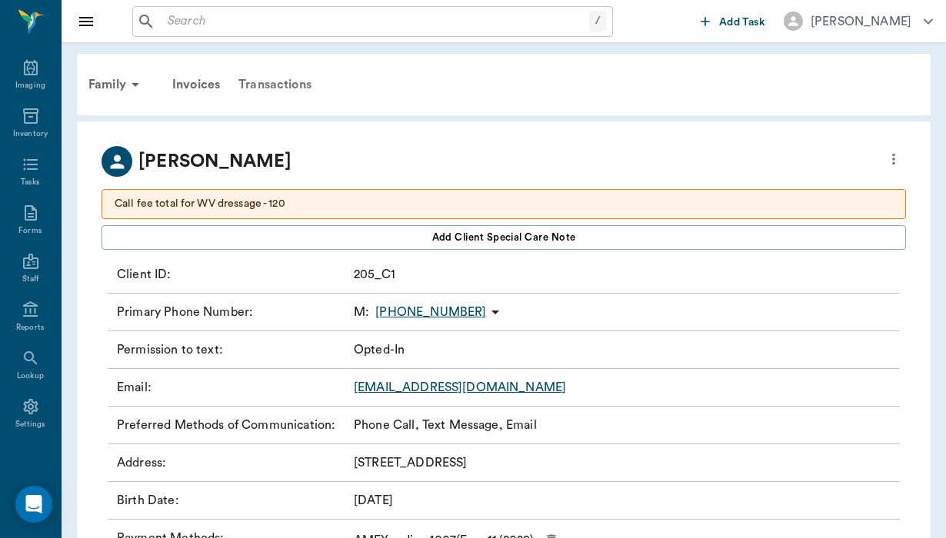
click at [285, 79] on div "Transactions" at bounding box center [274, 84] width 91 height 37
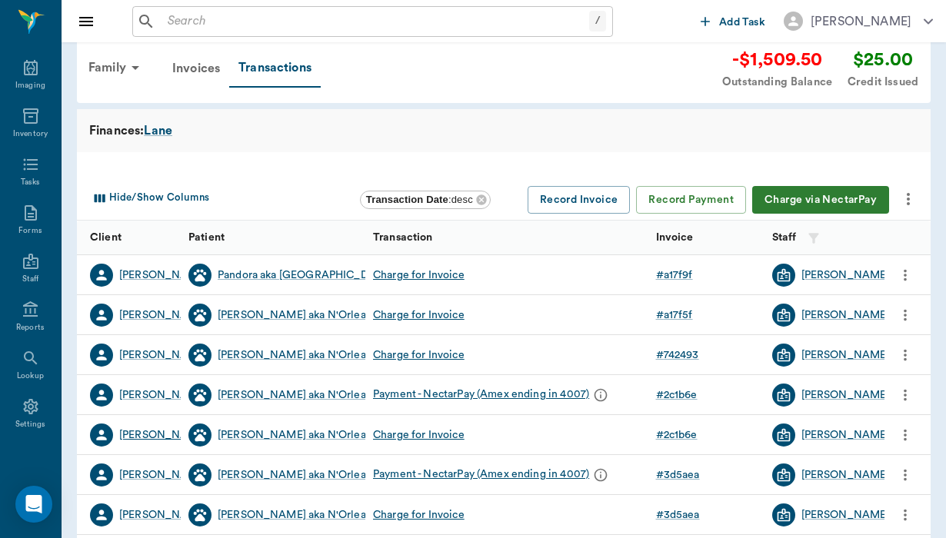
click at [141, 432] on div "[PERSON_NAME]" at bounding box center [163, 434] width 88 height 15
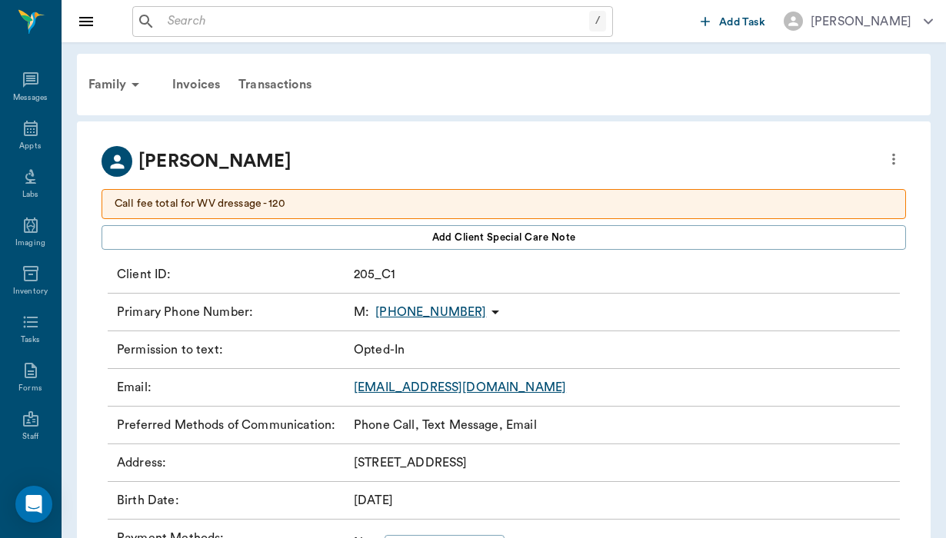
scroll to position [162, 0]
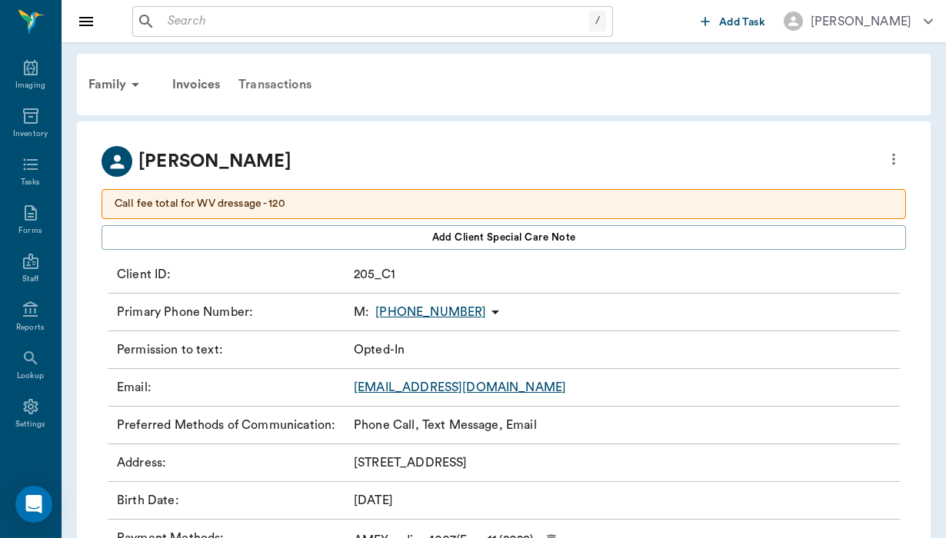
click at [288, 88] on div "Transactions" at bounding box center [274, 84] width 91 height 37
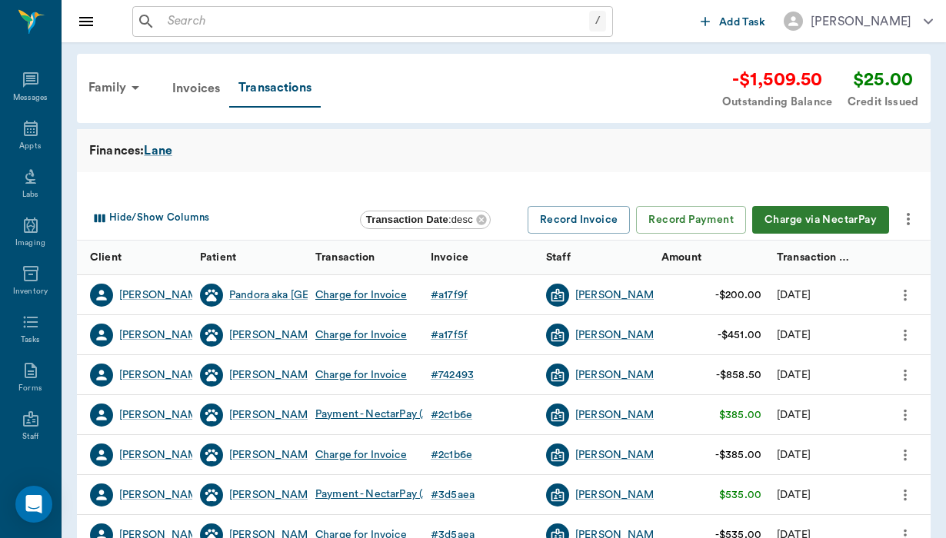
scroll to position [162, 0]
click at [911, 218] on icon "more" at bounding box center [908, 219] width 18 height 18
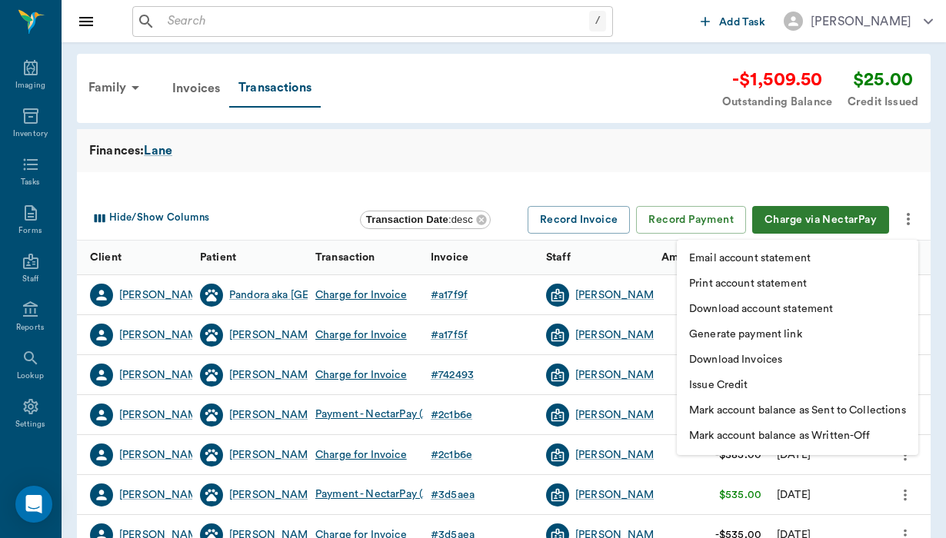
click at [760, 362] on p "Download Invoices" at bounding box center [735, 360] width 93 height 16
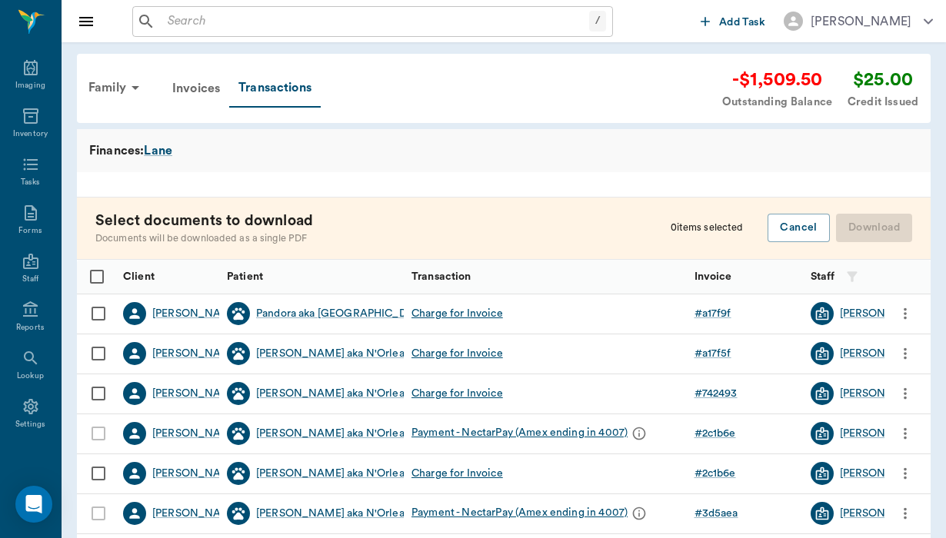
click at [100, 314] on input "Select row" at bounding box center [98, 314] width 32 height 32
checkbox input "false"
checkbox input "true"
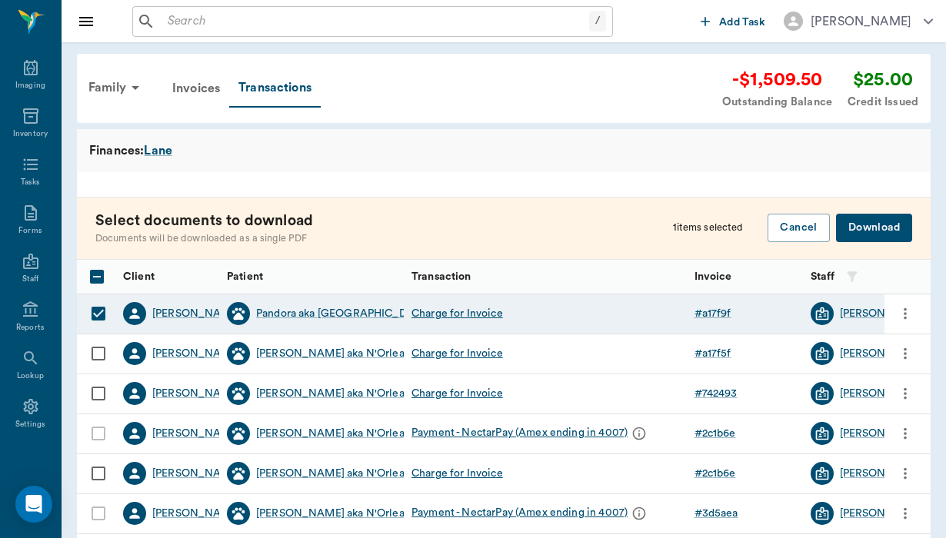
click at [101, 354] on input "Select row" at bounding box center [98, 353] width 32 height 32
checkbox input "true"
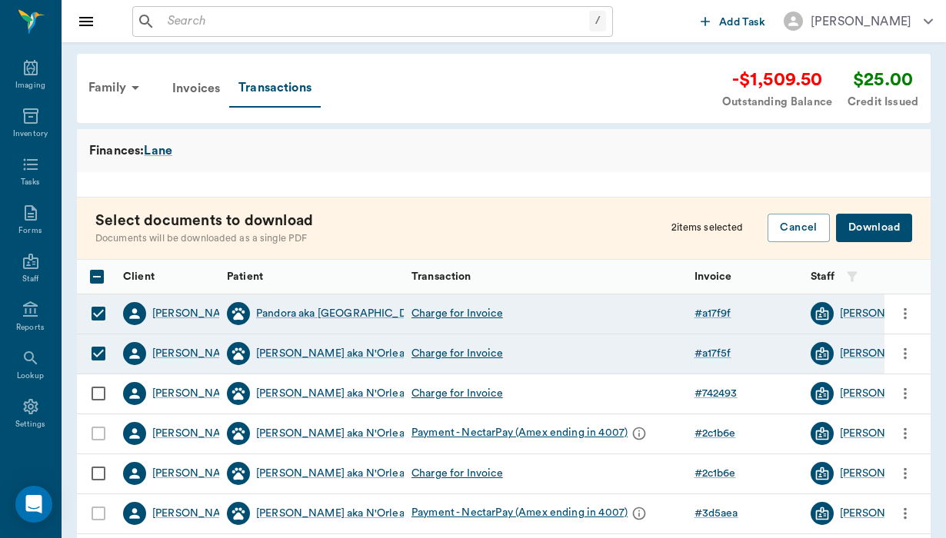
click at [99, 387] on input "Select row" at bounding box center [98, 393] width 32 height 32
checkbox input "true"
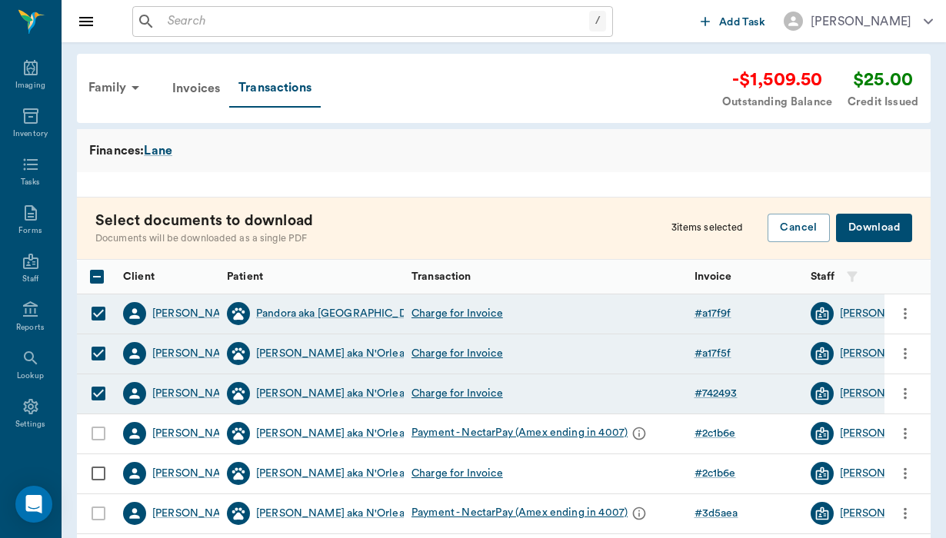
click at [892, 229] on button "Download" at bounding box center [874, 228] width 76 height 28
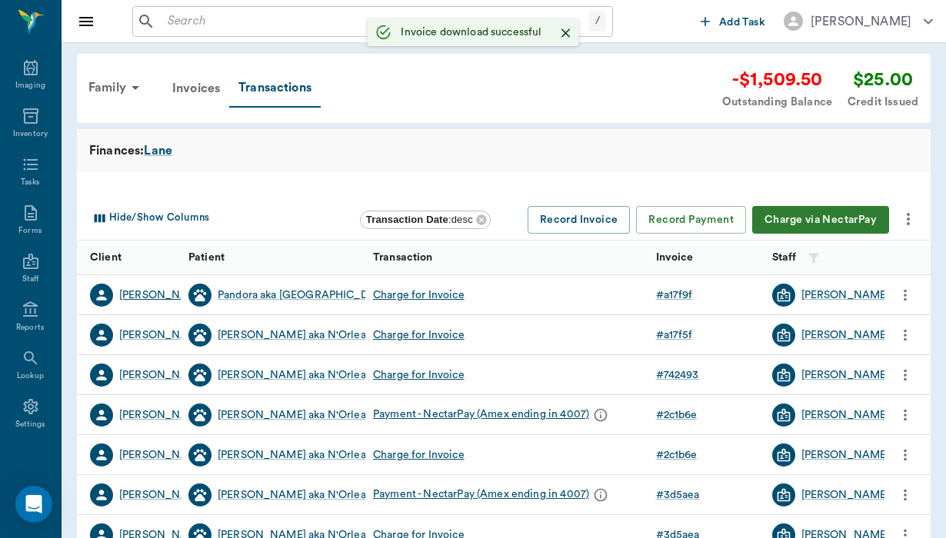
click at [171, 289] on div "[PERSON_NAME]" at bounding box center [163, 295] width 88 height 15
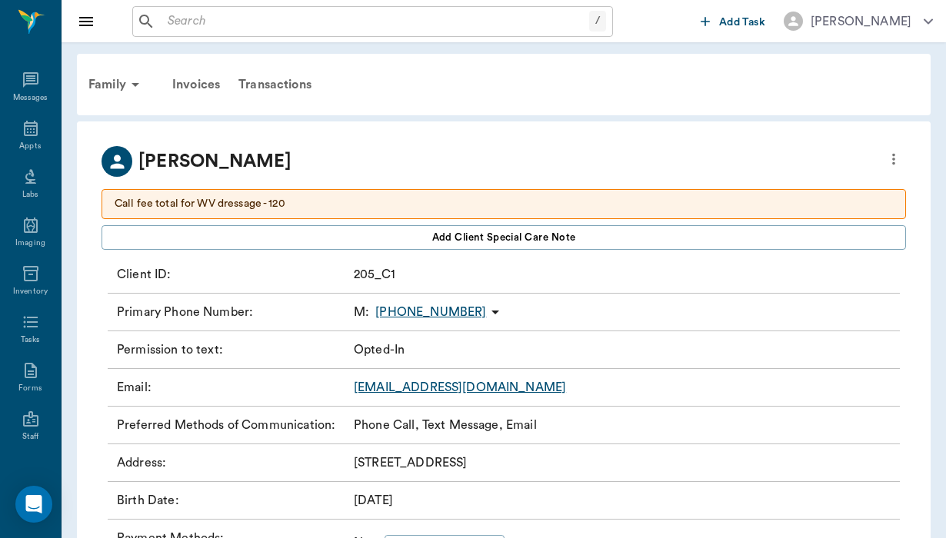
scroll to position [162, 0]
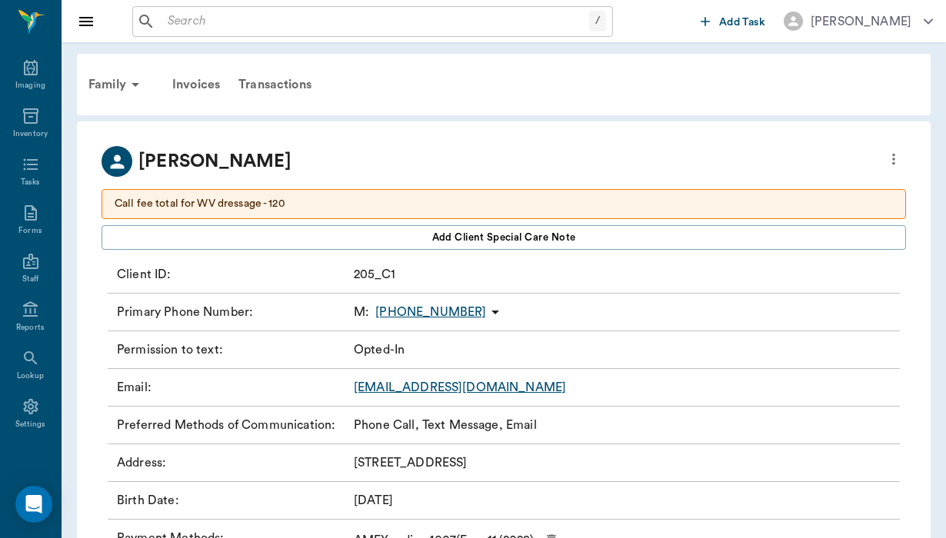
click at [445, 392] on link "susanshiba@gmail.com" at bounding box center [460, 387] width 212 height 12
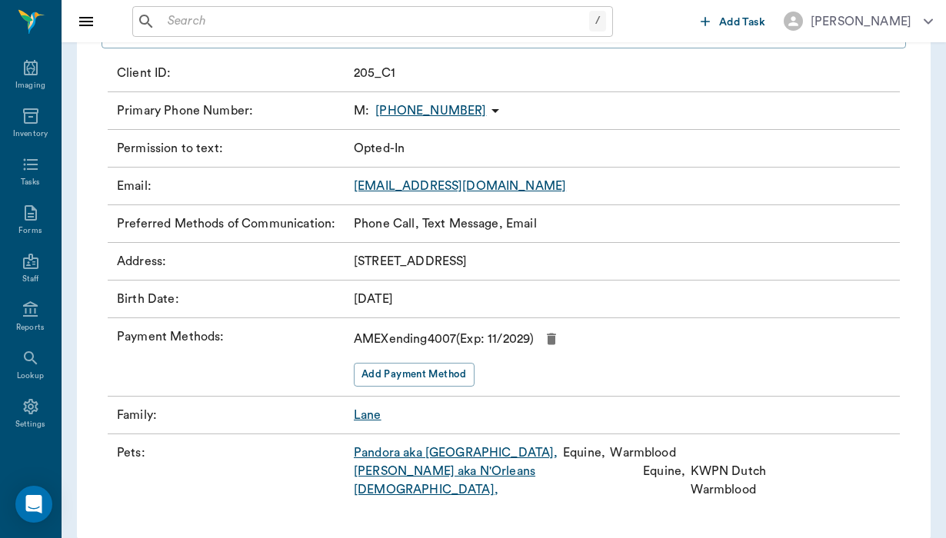
scroll to position [201, 0]
click at [198, 18] on input "text" at bounding box center [374, 22] width 427 height 22
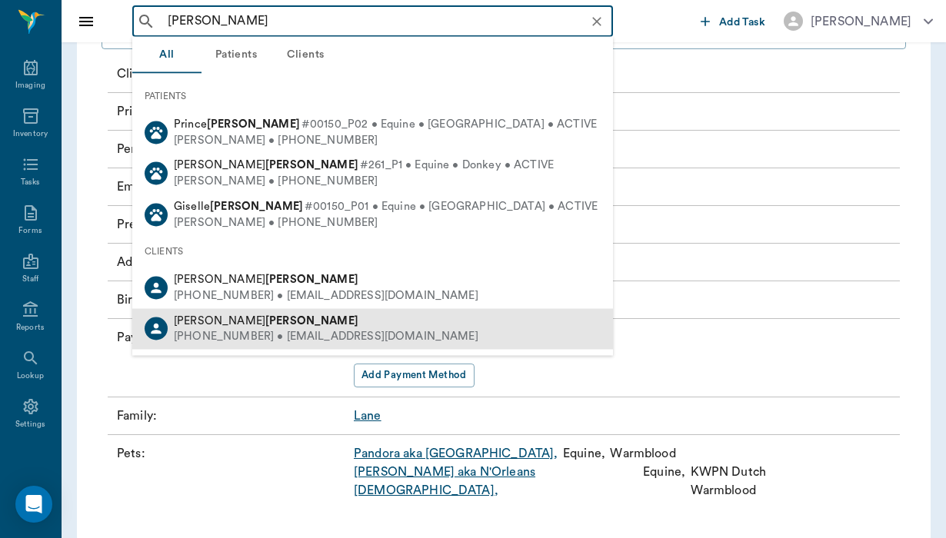
click at [265, 318] on b "Robinson" at bounding box center [311, 320] width 93 height 12
type input "robinson"
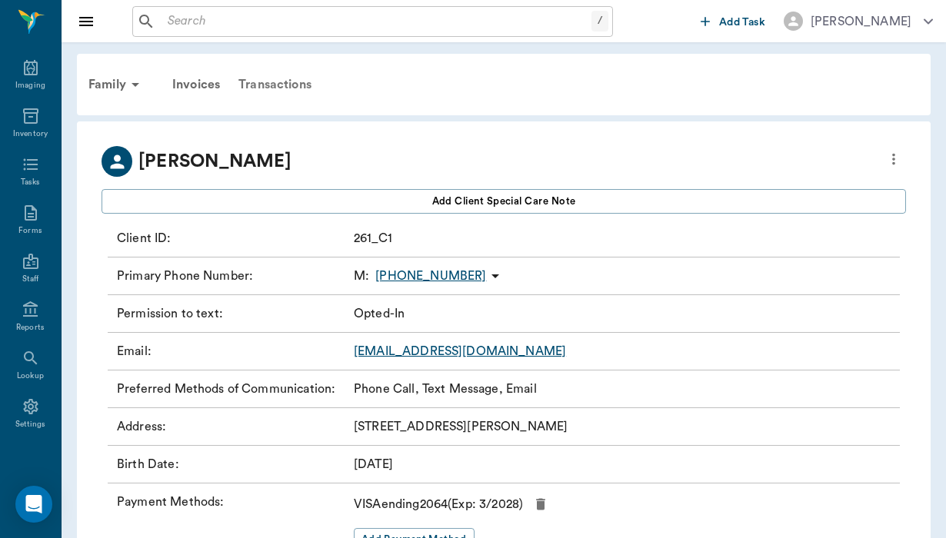
click at [280, 81] on div "Transactions" at bounding box center [274, 84] width 91 height 37
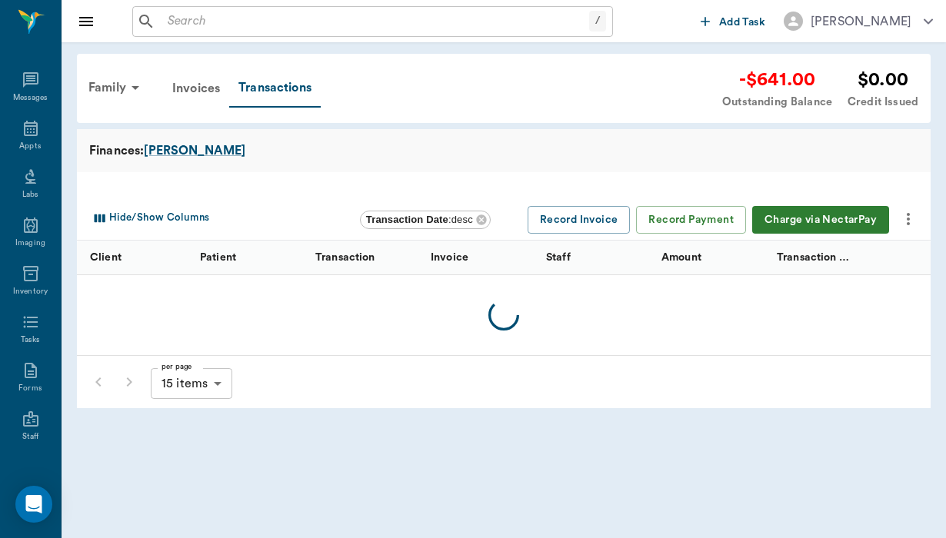
scroll to position [162, 0]
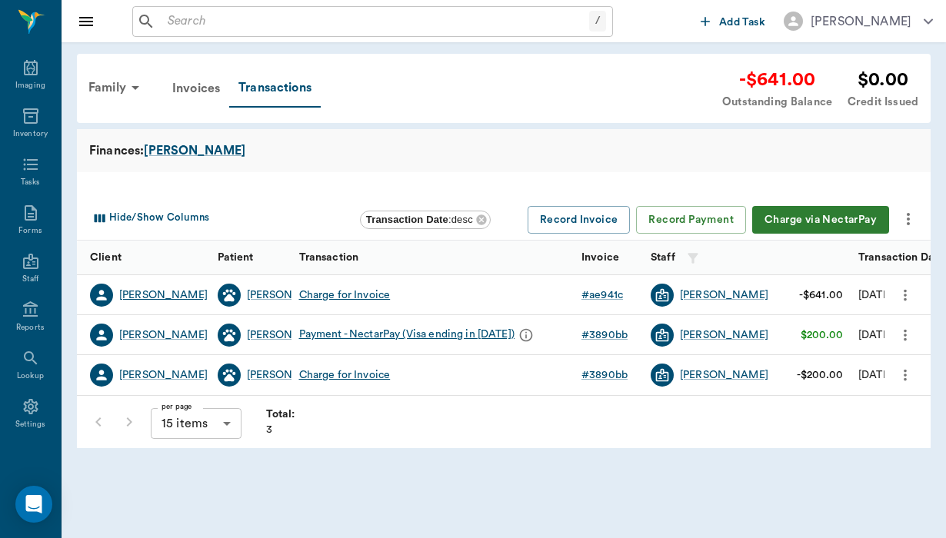
click at [147, 295] on div "Shelby Robinson" at bounding box center [163, 295] width 88 height 15
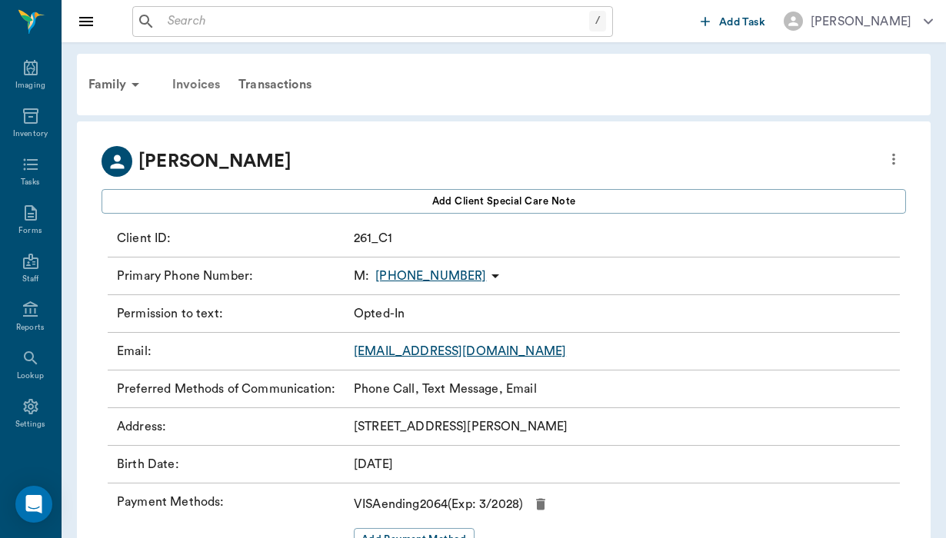
click at [208, 89] on div "Invoices" at bounding box center [196, 84] width 66 height 37
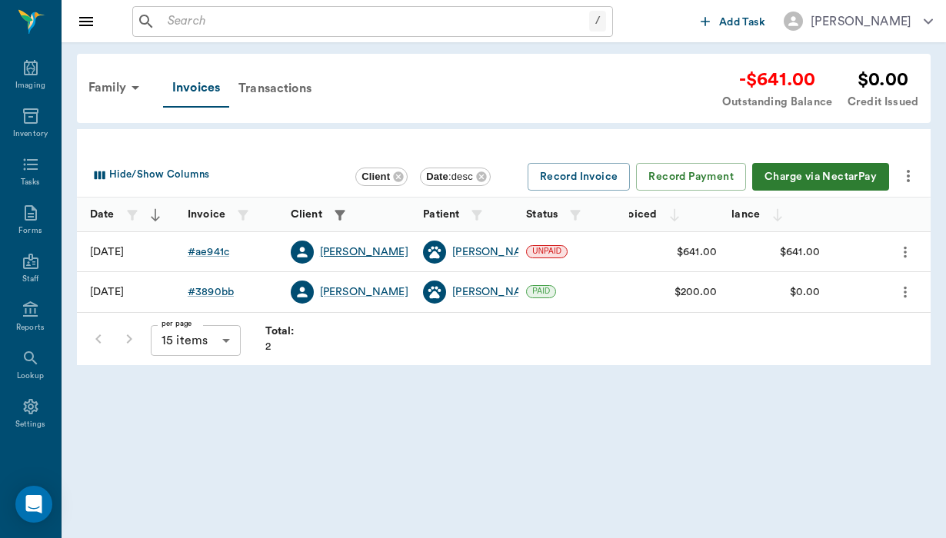
click at [367, 247] on div "Shelby Robinson" at bounding box center [364, 251] width 88 height 15
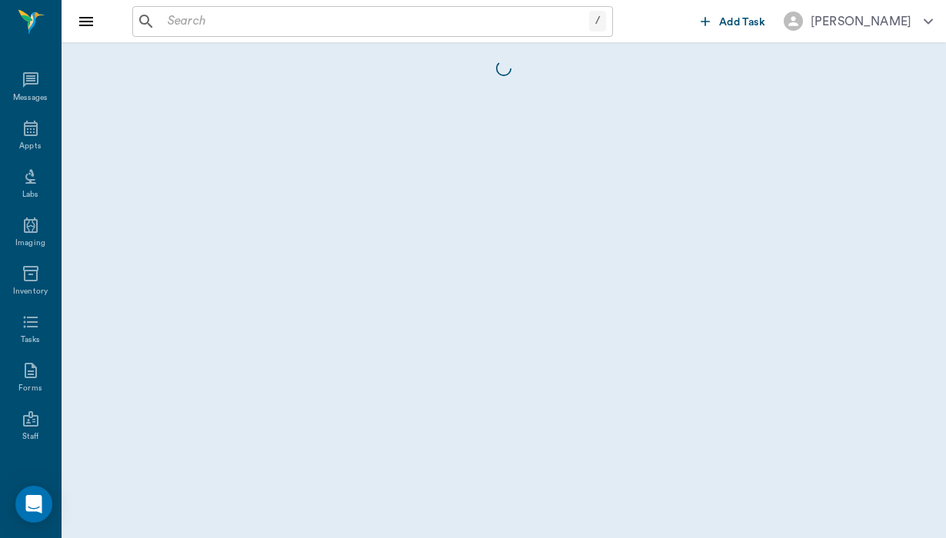
scroll to position [162, 0]
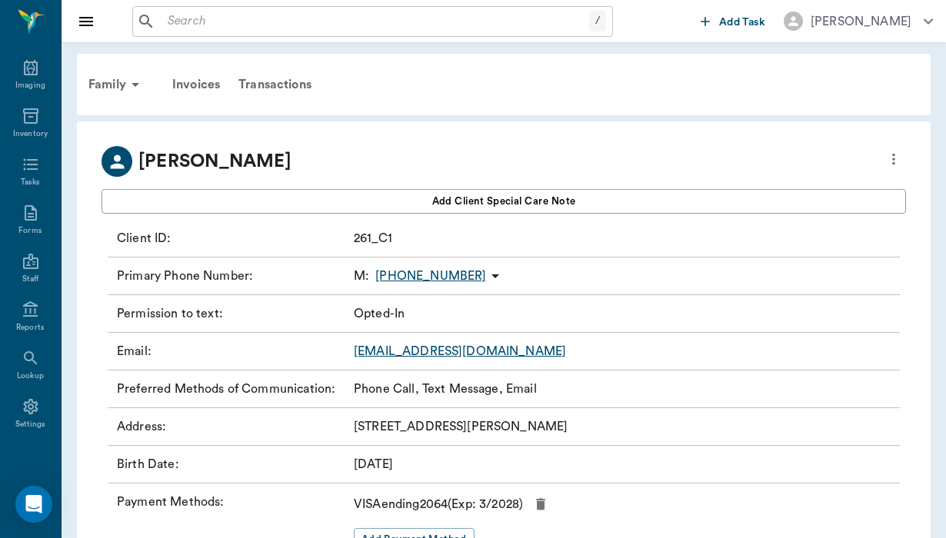
click at [486, 273] on icon at bounding box center [495, 276] width 18 height 18
click at [424, 308] on span "Send SMS Message" at bounding box center [402, 306] width 129 height 16
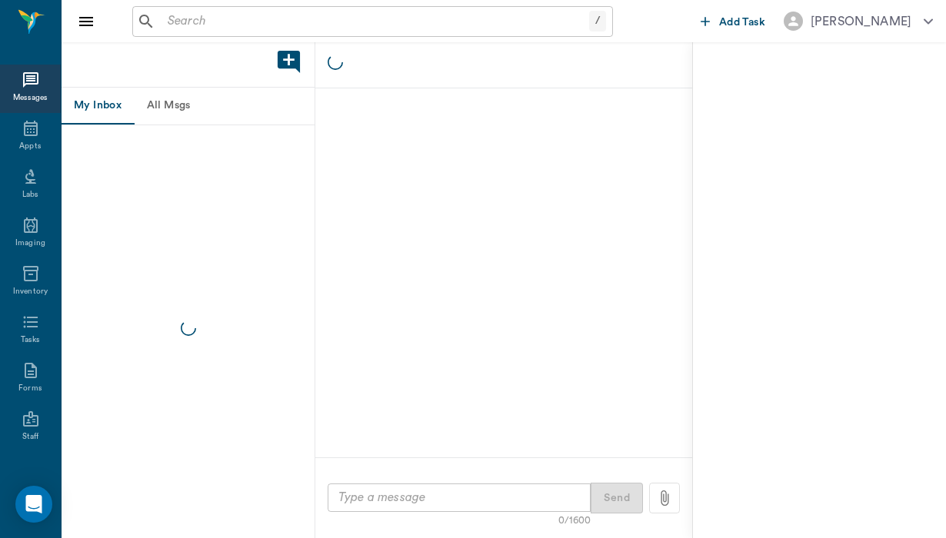
scroll to position [162, 0]
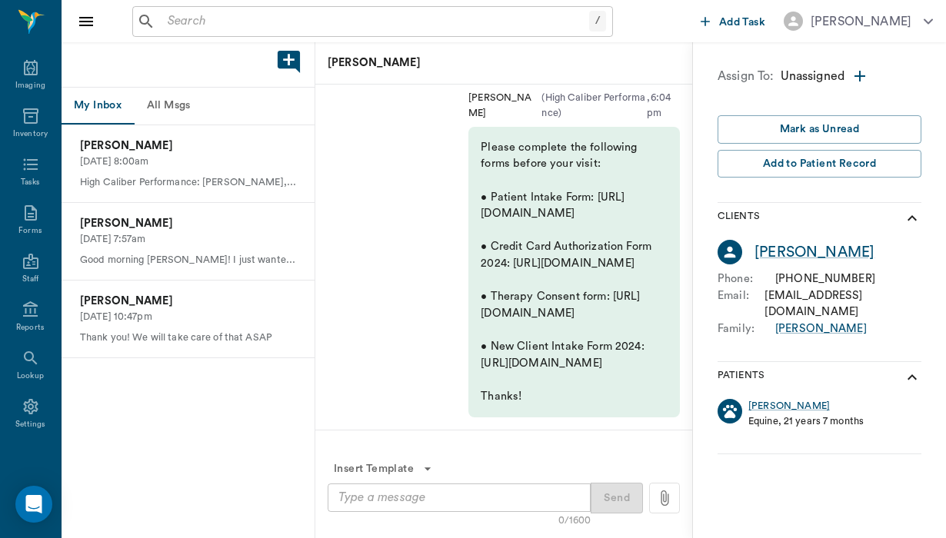
click at [344, 519] on div "Insert Template 0/1600 x ​ Send" at bounding box center [503, 484] width 377 height 109
click at [350, 487] on div "x ​" at bounding box center [458, 498] width 263 height 28
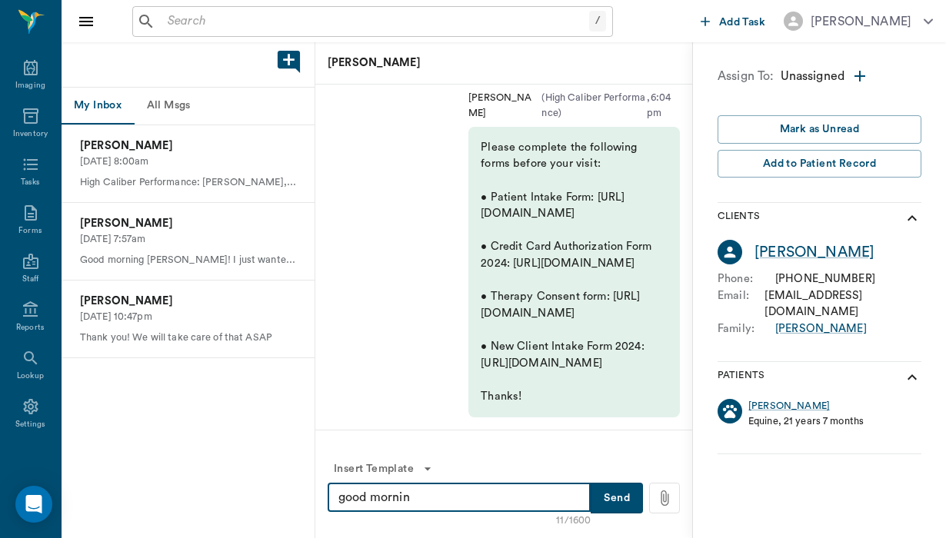
click at [346, 500] on textarea "good mornin" at bounding box center [458, 498] width 241 height 18
click at [432, 496] on textarea "Good mornin" at bounding box center [458, 498] width 241 height 18
type textarea "Good morning Sh"
click at [183, 104] on button "All Msgs" at bounding box center [168, 106] width 69 height 37
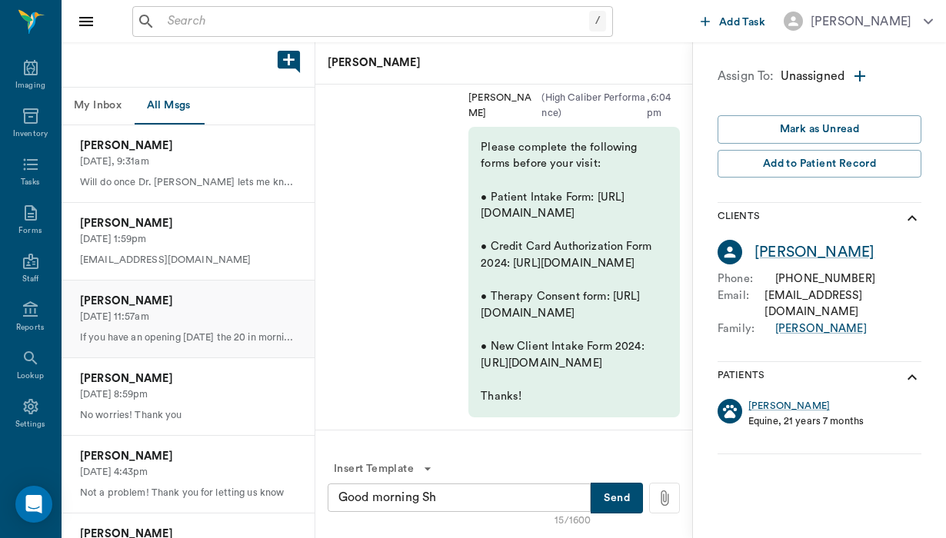
click at [173, 304] on p "[PERSON_NAME]" at bounding box center [188, 301] width 216 height 17
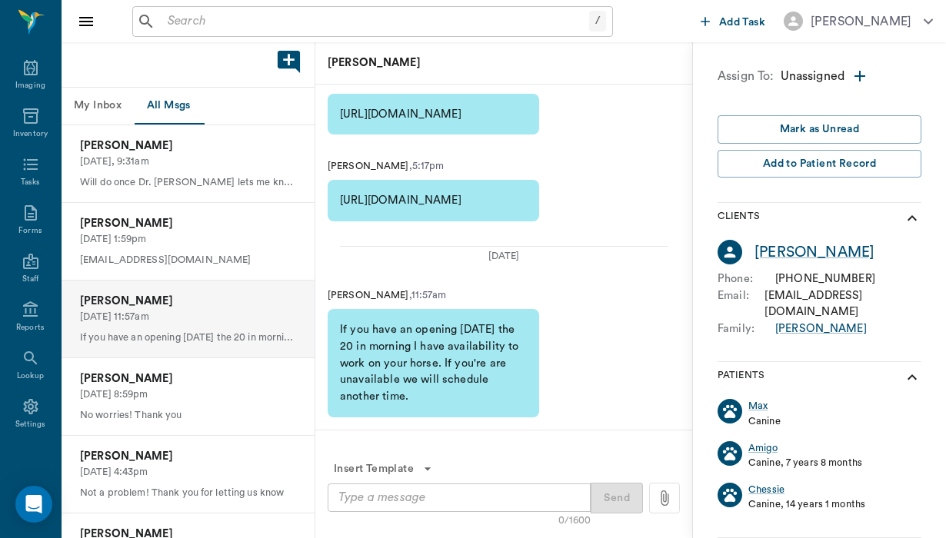
click at [464, 494] on textarea at bounding box center [458, 498] width 241 height 18
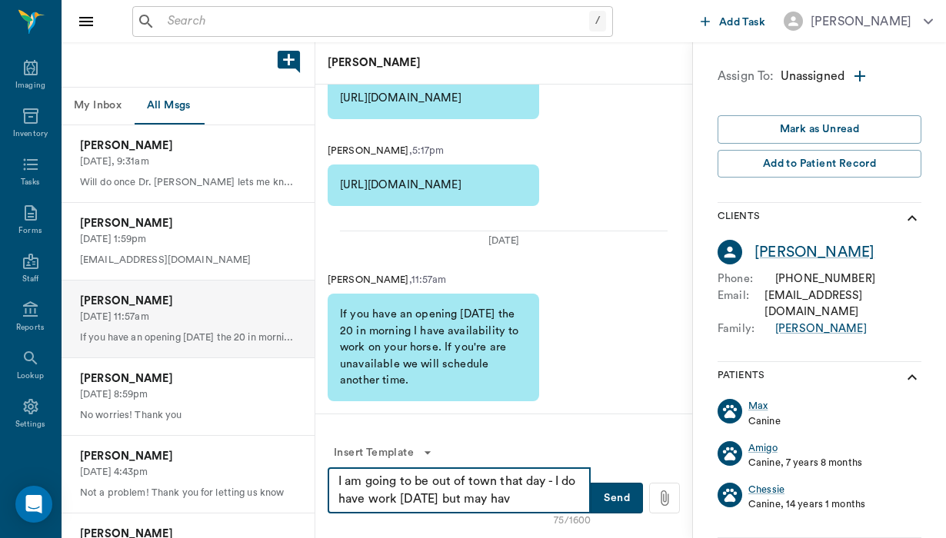
type textarea "I am going to be out of town that day - I do have work Thursday but may ha"
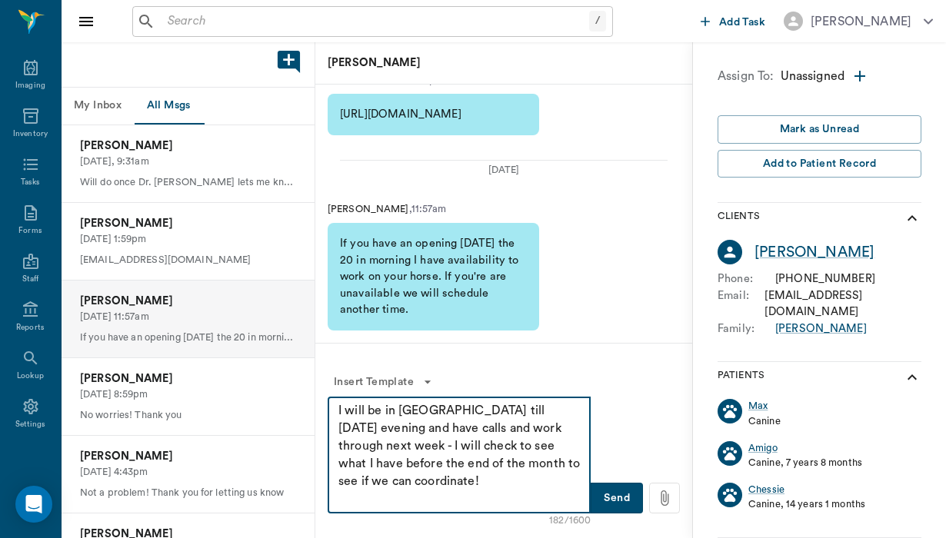
type textarea "I will be in San Antonio till Wednesday evening and have calls and work through…"
click at [608, 497] on button "Send" at bounding box center [616, 498] width 52 height 31
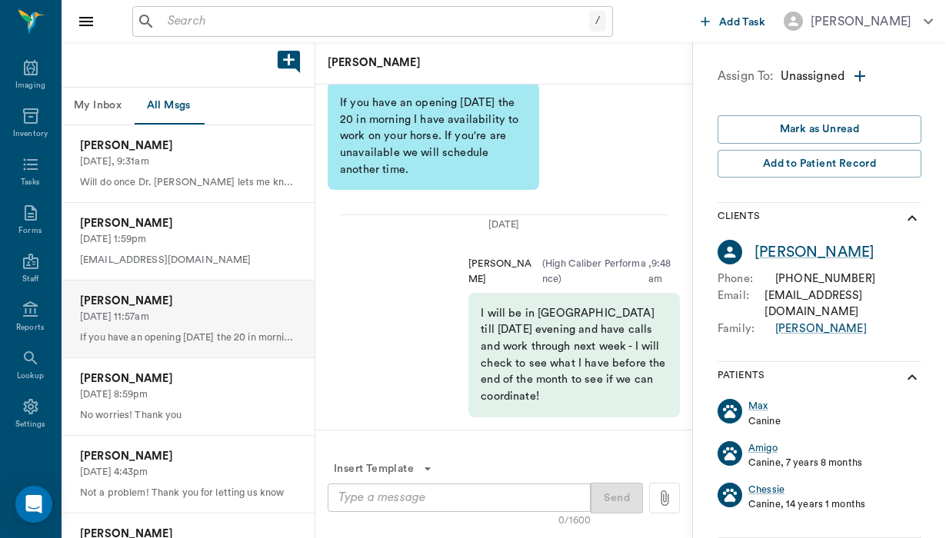
click at [175, 101] on button "All Msgs" at bounding box center [168, 106] width 69 height 37
click at [146, 15] on icon at bounding box center [145, 21] width 13 height 13
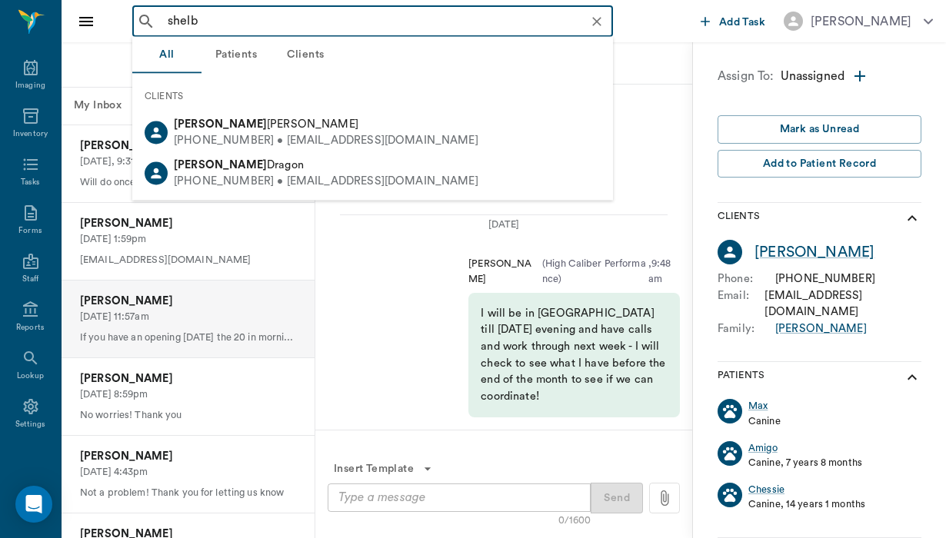
type input "shelby"
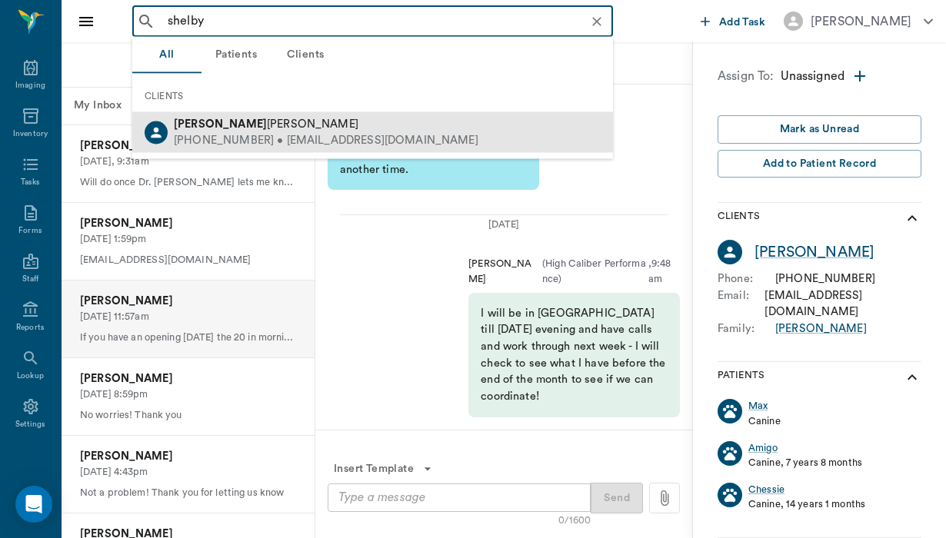
click at [252, 132] on div "(602) 684-2520 • Msshelbyjean@yahoo.com" at bounding box center [326, 140] width 304 height 16
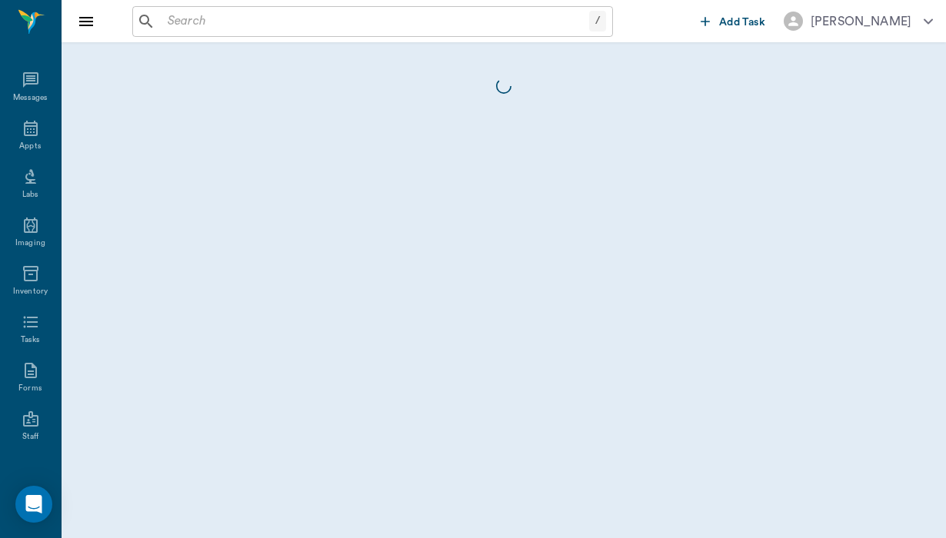
scroll to position [162, 0]
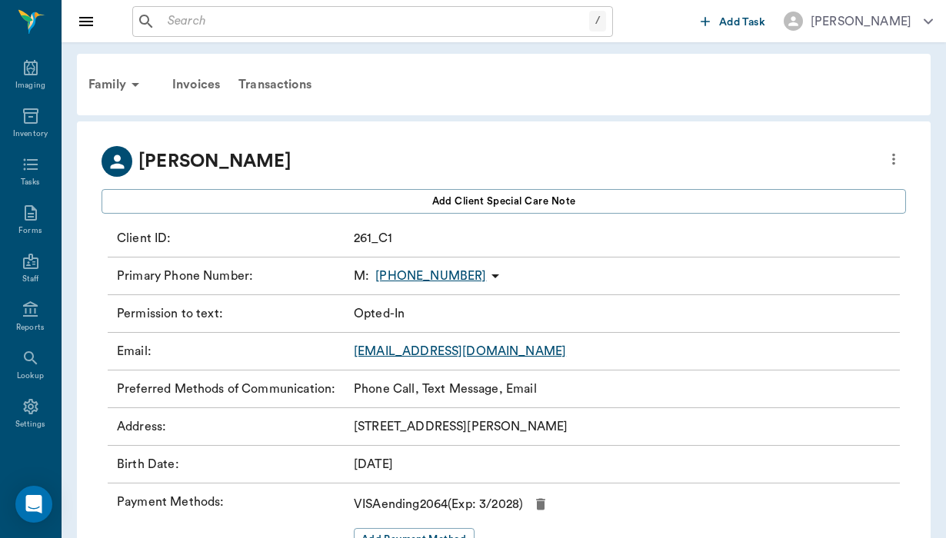
click at [486, 277] on icon at bounding box center [495, 276] width 18 height 18
click at [375, 301] on span "Send SMS Message" at bounding box center [402, 306] width 129 height 16
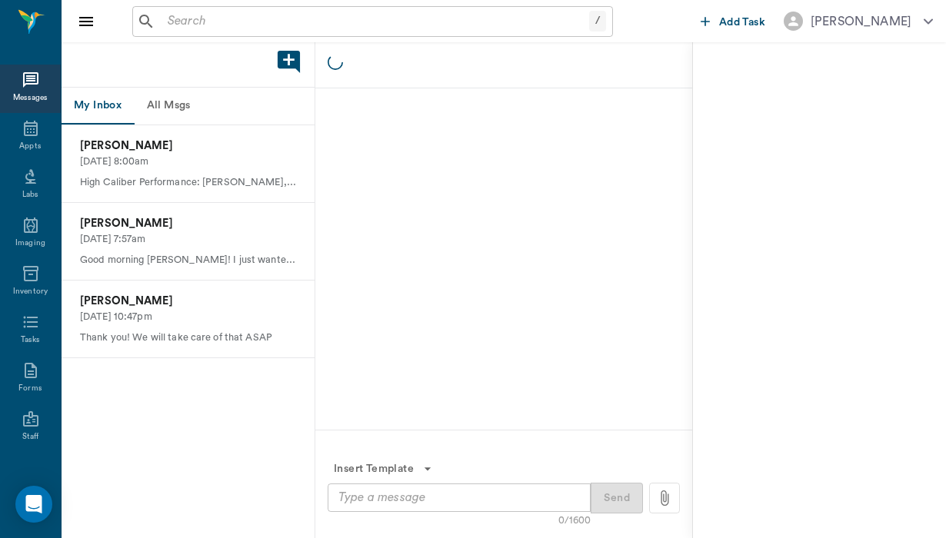
scroll to position [162, 0]
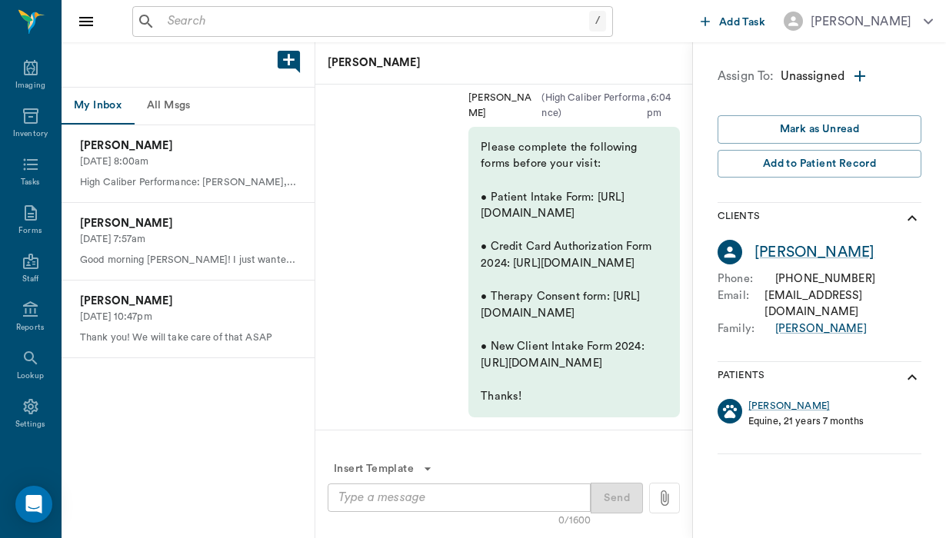
click at [351, 501] on textarea at bounding box center [458, 498] width 241 height 18
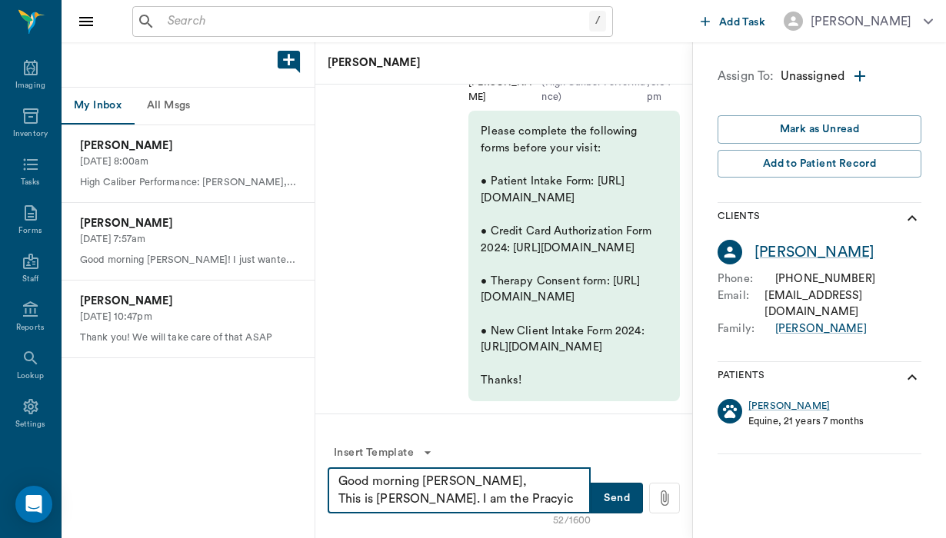
type textarea "Good morning Shelby, This is Helen. I am the Pracyice"
